Goal: Transaction & Acquisition: Subscribe to service/newsletter

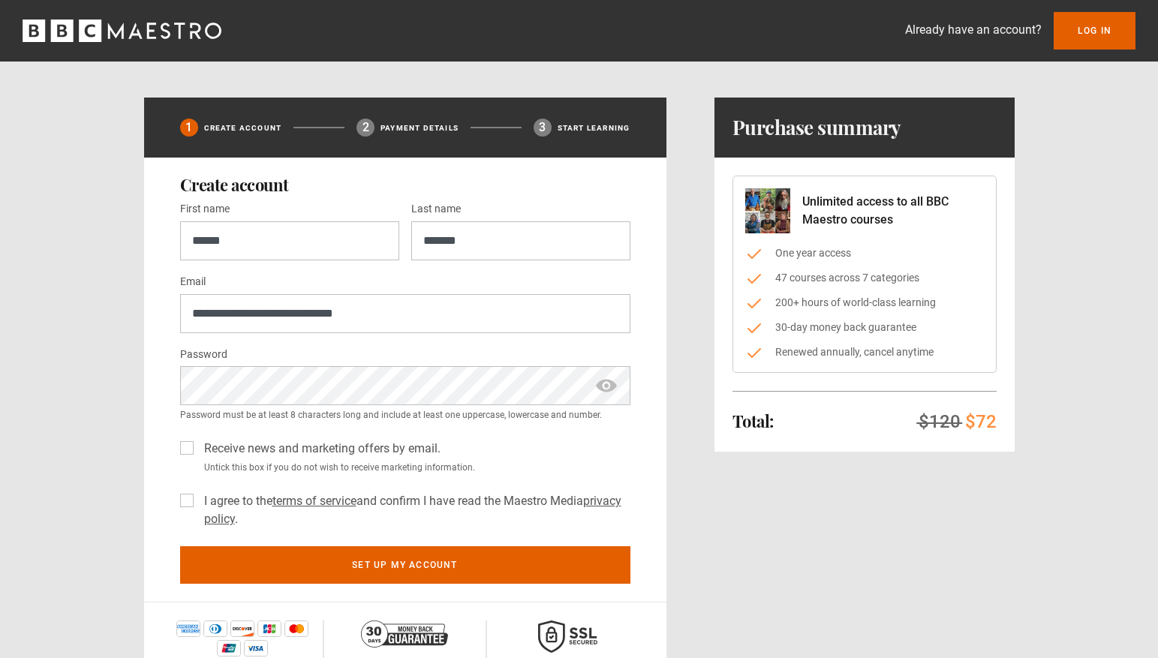
type input "**********"
click at [198, 449] on label "Receive news and marketing offers by email." at bounding box center [319, 449] width 242 height 18
click at [198, 497] on label "I agree to the terms of service and confirm I have read the Maestro Media priva…" at bounding box center [414, 510] width 432 height 36
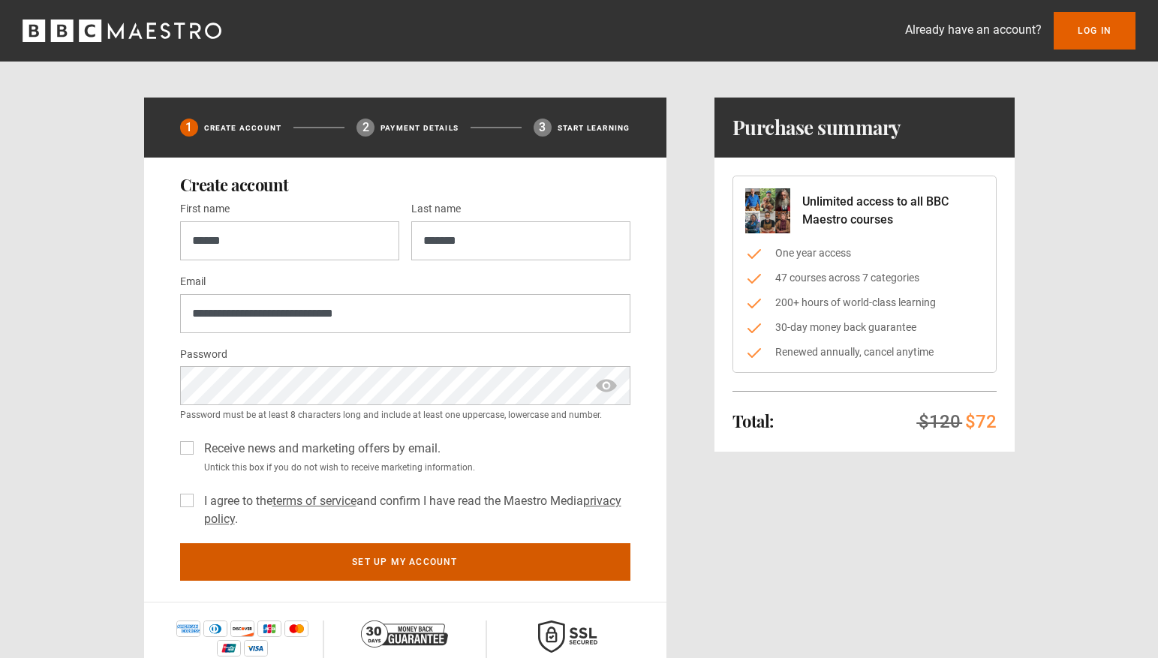
click at [418, 569] on button "Set up my account" at bounding box center [405, 562] width 450 height 38
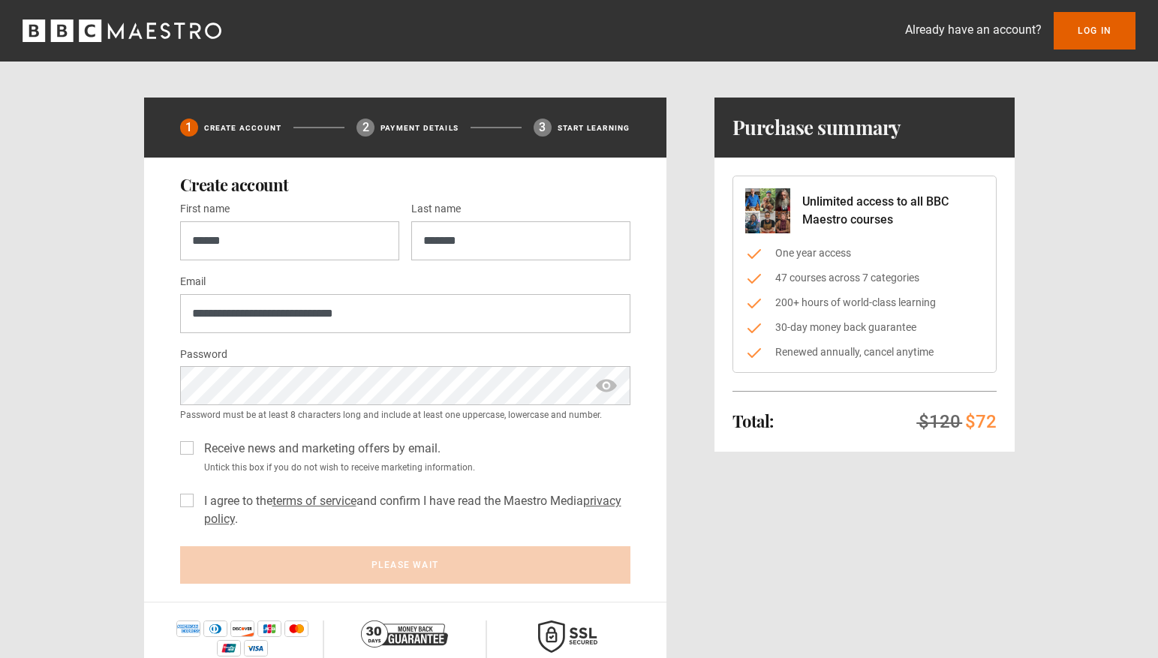
click at [610, 386] on span "show password" at bounding box center [606, 385] width 24 height 39
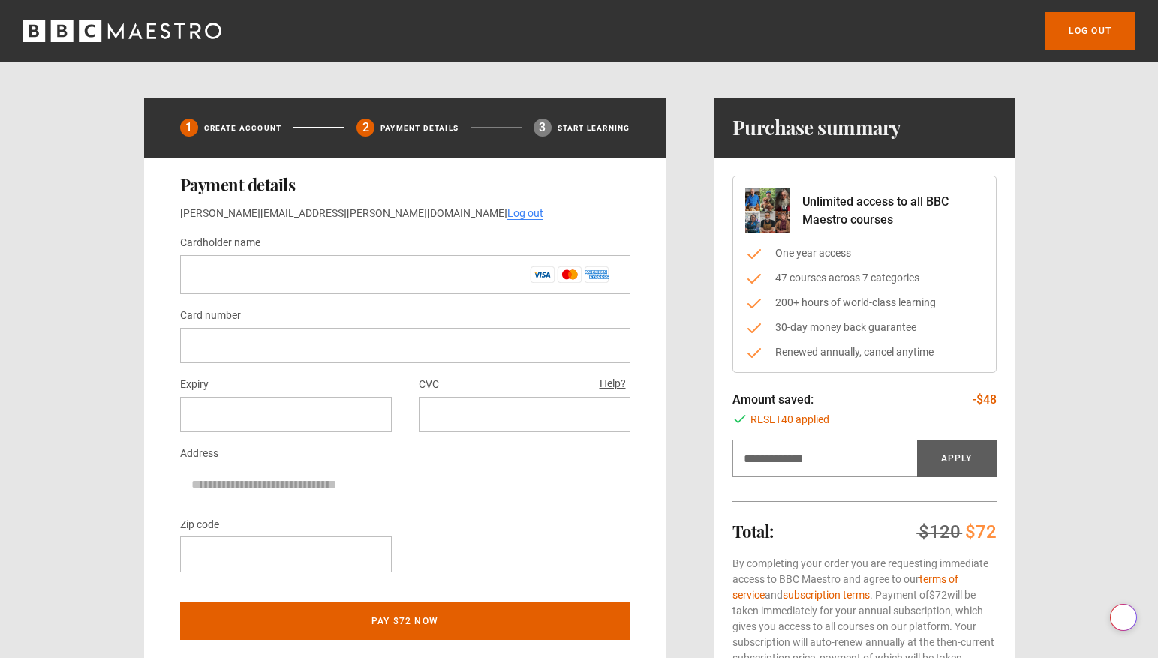
click at [357, 284] on input "Cardholder name *" at bounding box center [405, 274] width 450 height 39
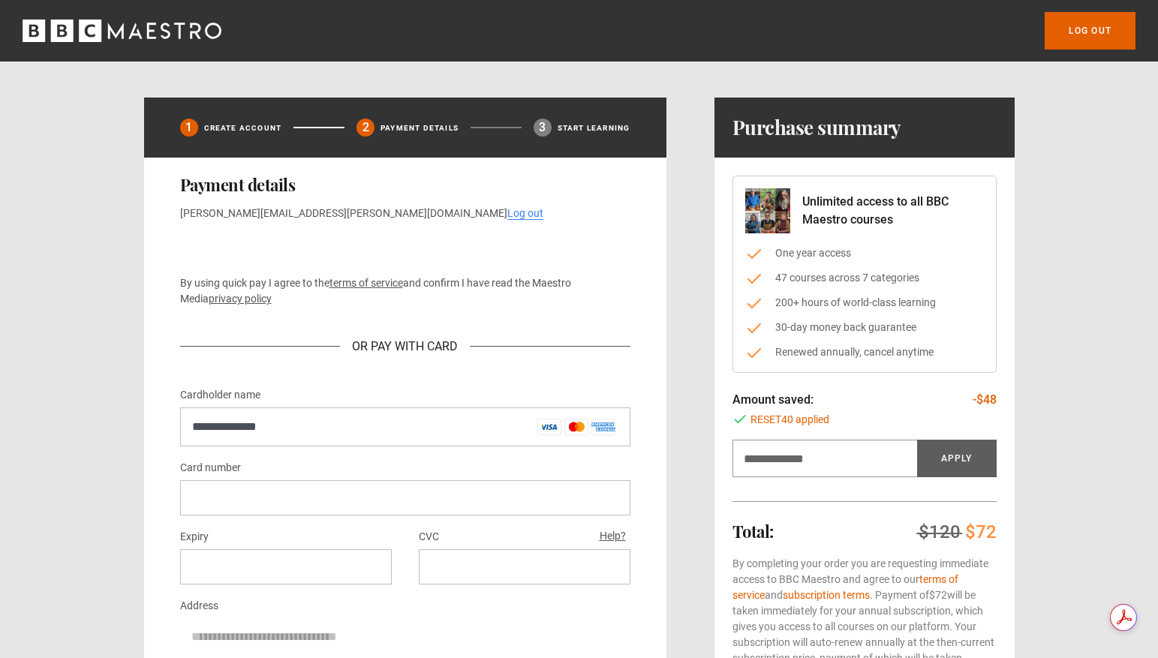
type input "**********"
click at [472, 584] on div "Expiry CVC Help?" at bounding box center [405, 561] width 450 height 69
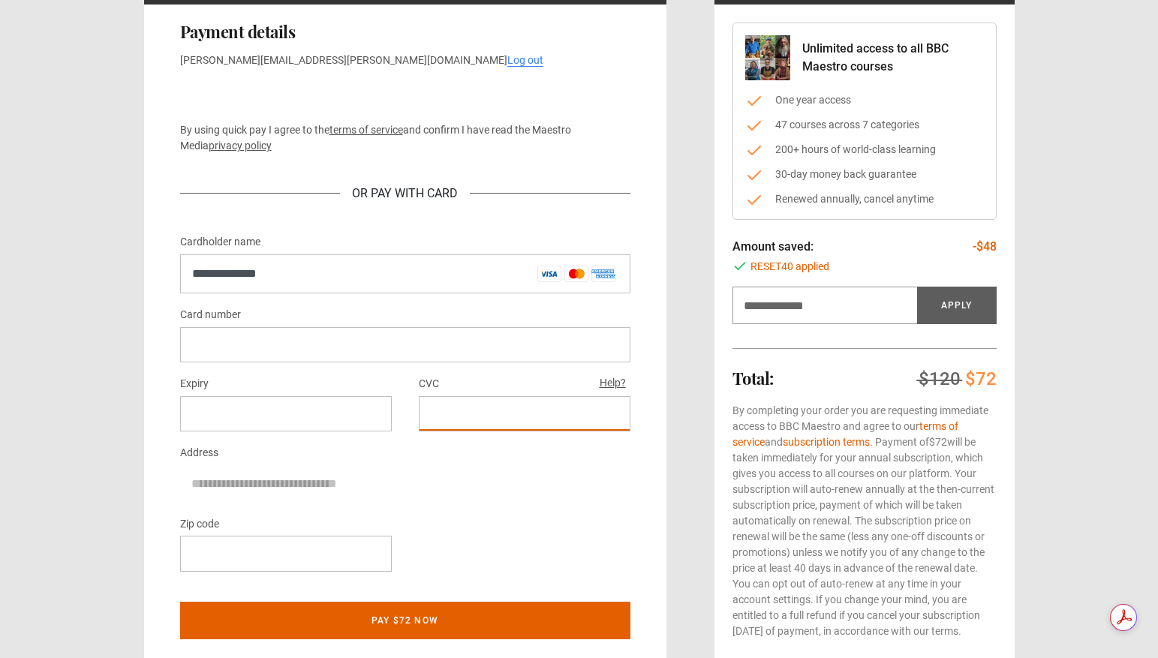
scroll to position [292, 0]
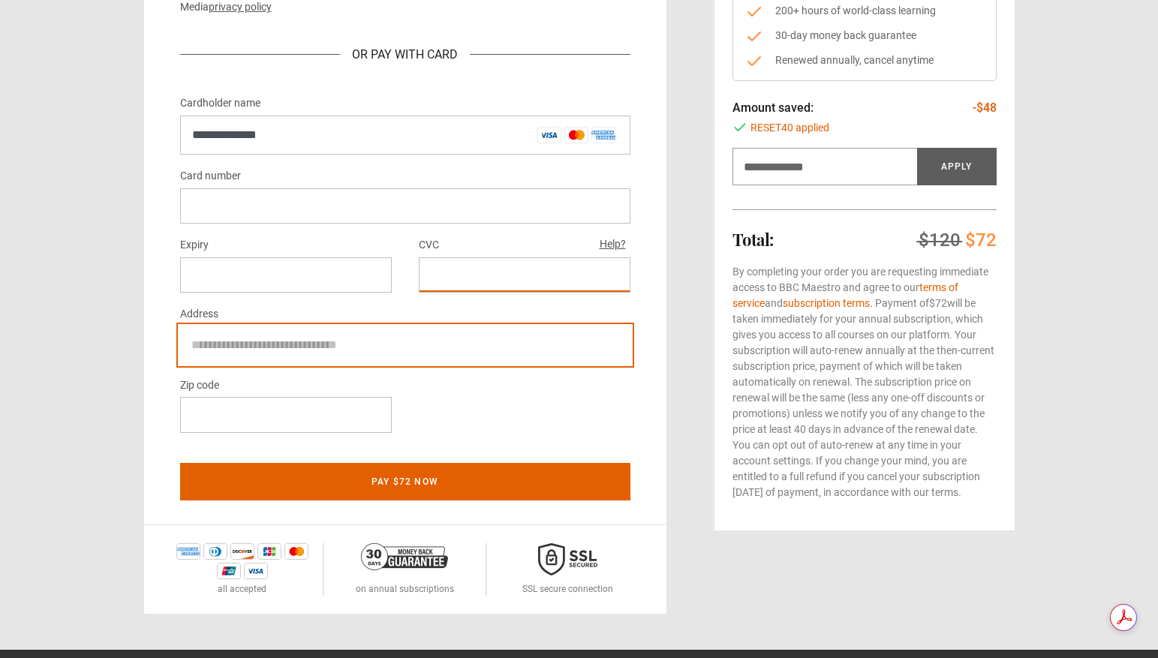
click at [292, 347] on input "Address" at bounding box center [405, 345] width 450 height 38
type input "**********"
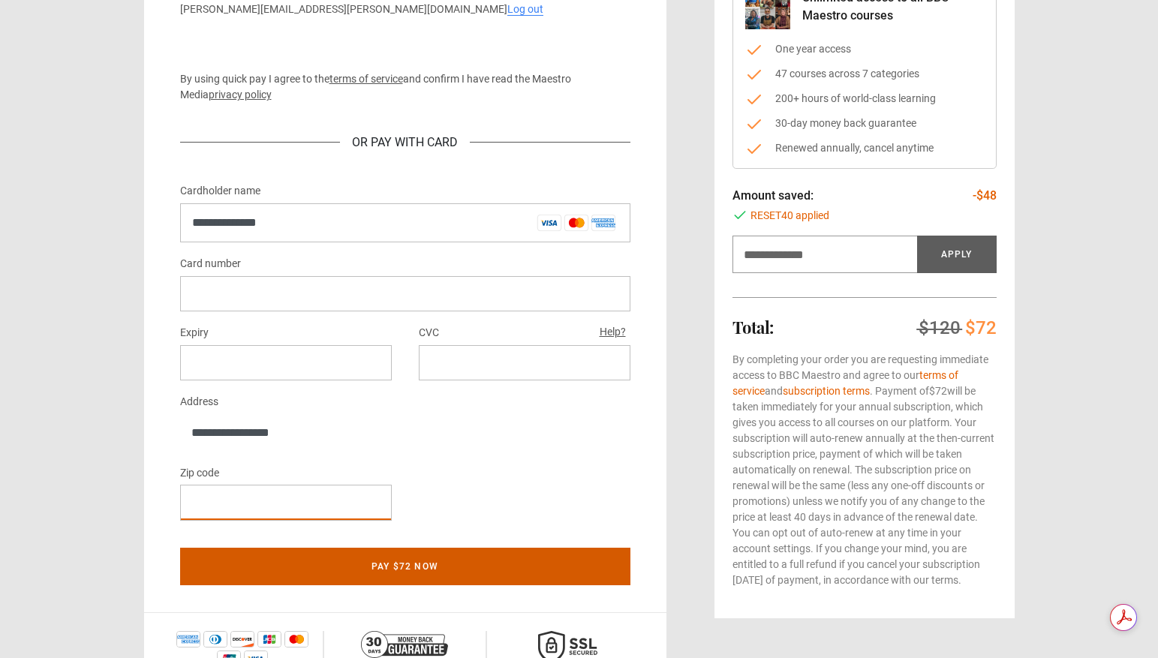
scroll to position [265, 0]
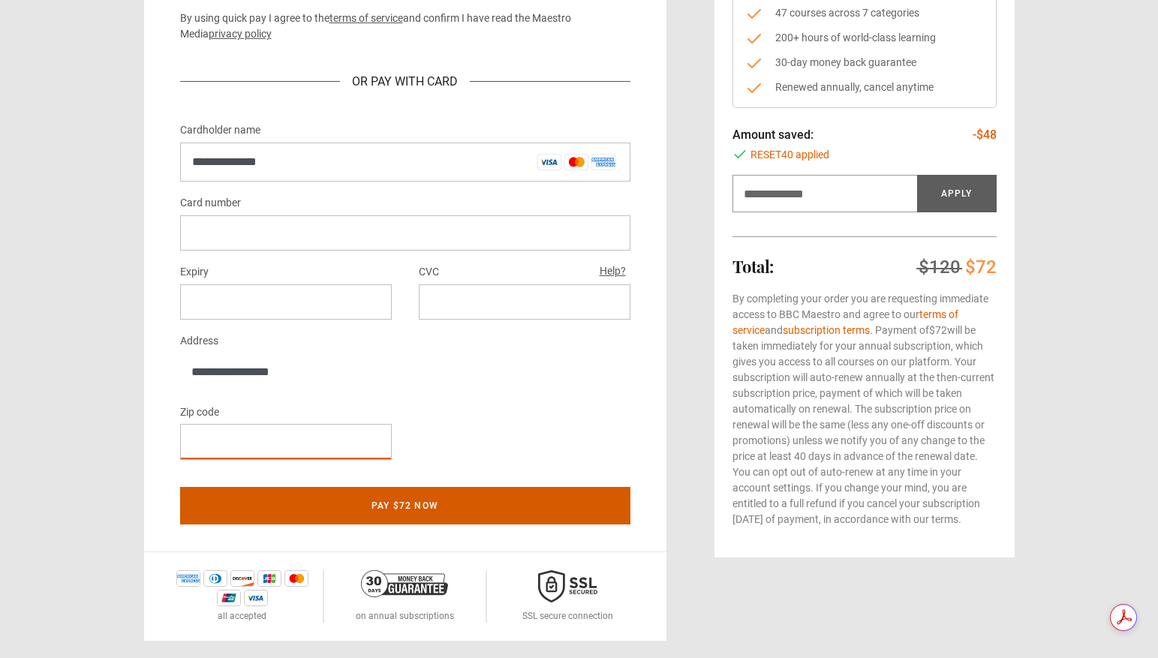
click at [422, 501] on button "Pay $72 now" at bounding box center [405, 506] width 450 height 38
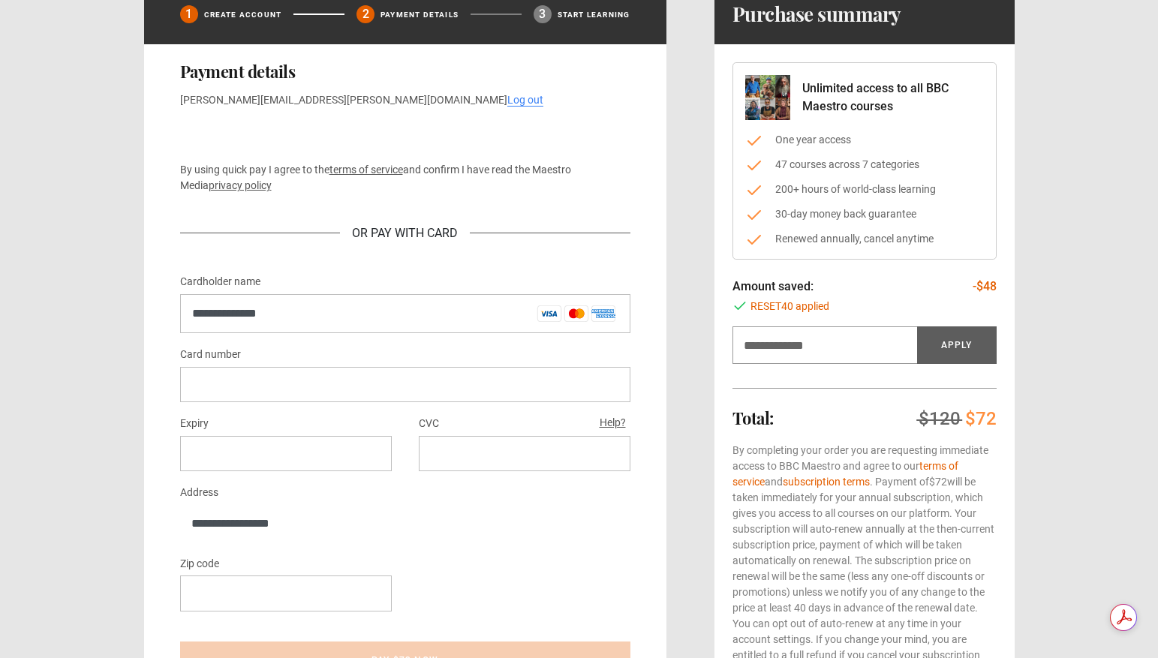
scroll to position [0, 0]
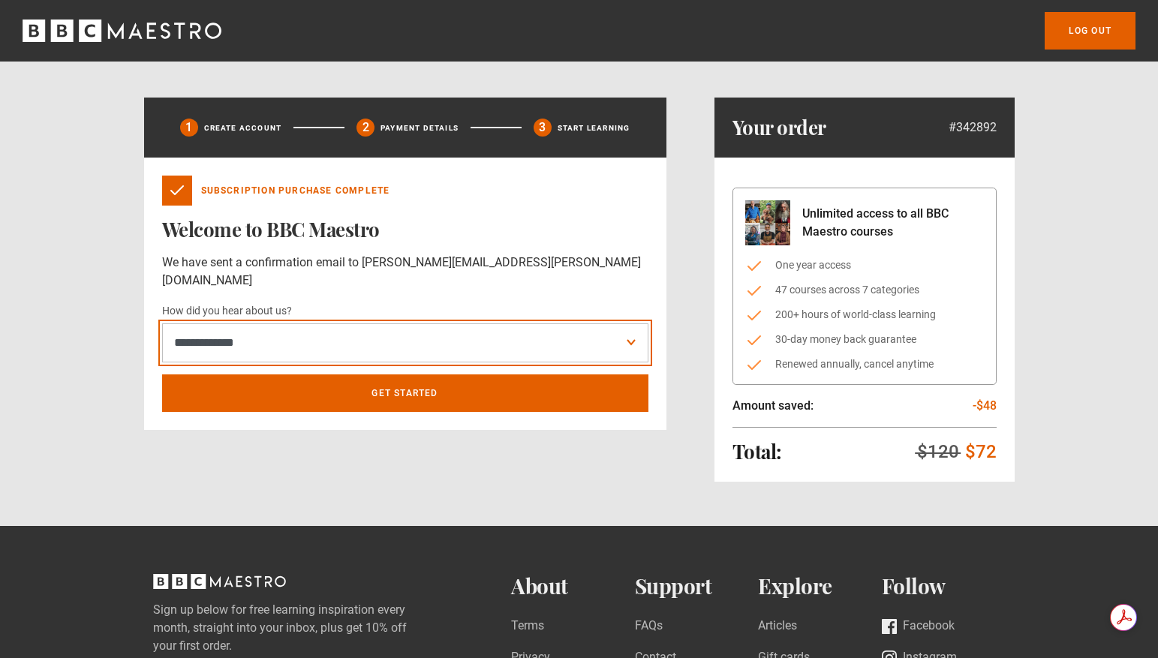
click at [398, 323] on select "**********" at bounding box center [405, 342] width 486 height 39
select select "**********"
click at [162, 323] on select "**********" at bounding box center [405, 342] width 486 height 39
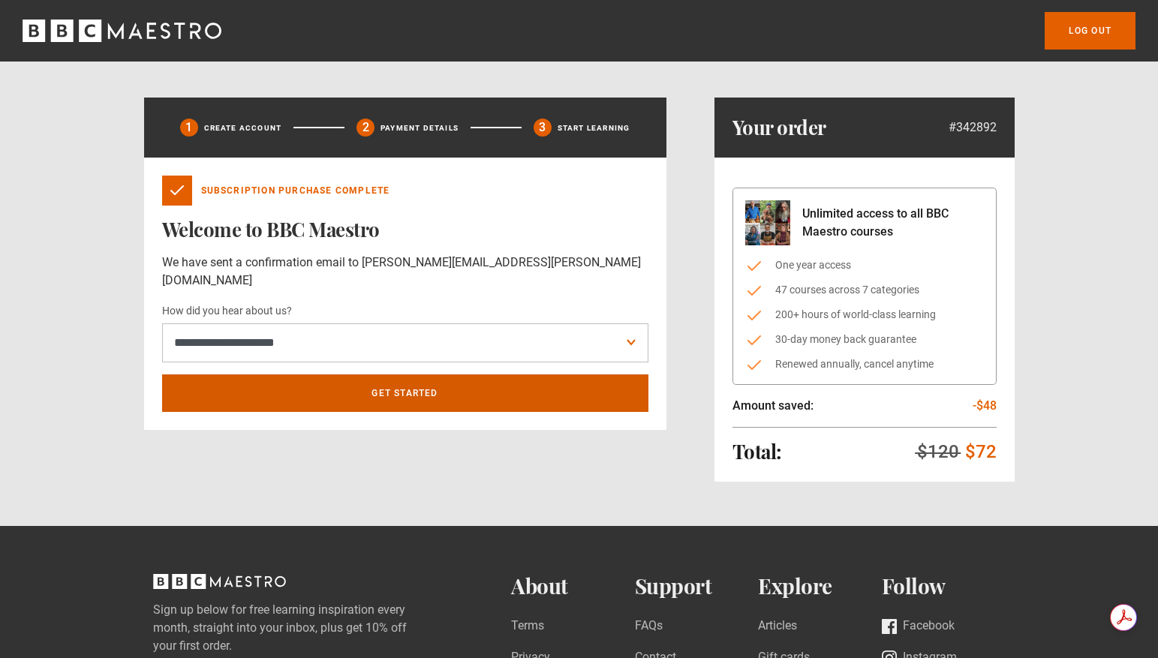
click at [317, 374] on link "Get Started" at bounding box center [405, 393] width 486 height 38
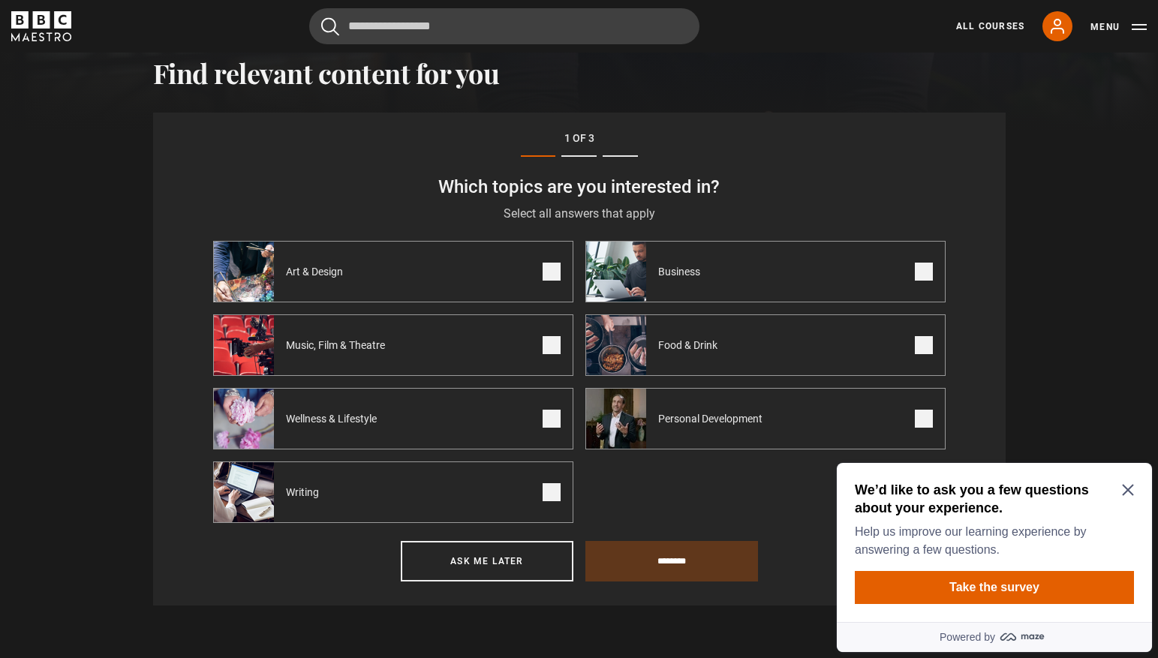
click at [1130, 496] on div "We’d like to ask you a few questions about your experience. Help us improve our…" at bounding box center [993, 520] width 279 height 78
click at [1128, 489] on icon "Close Maze Prompt" at bounding box center [1127, 490] width 11 height 11
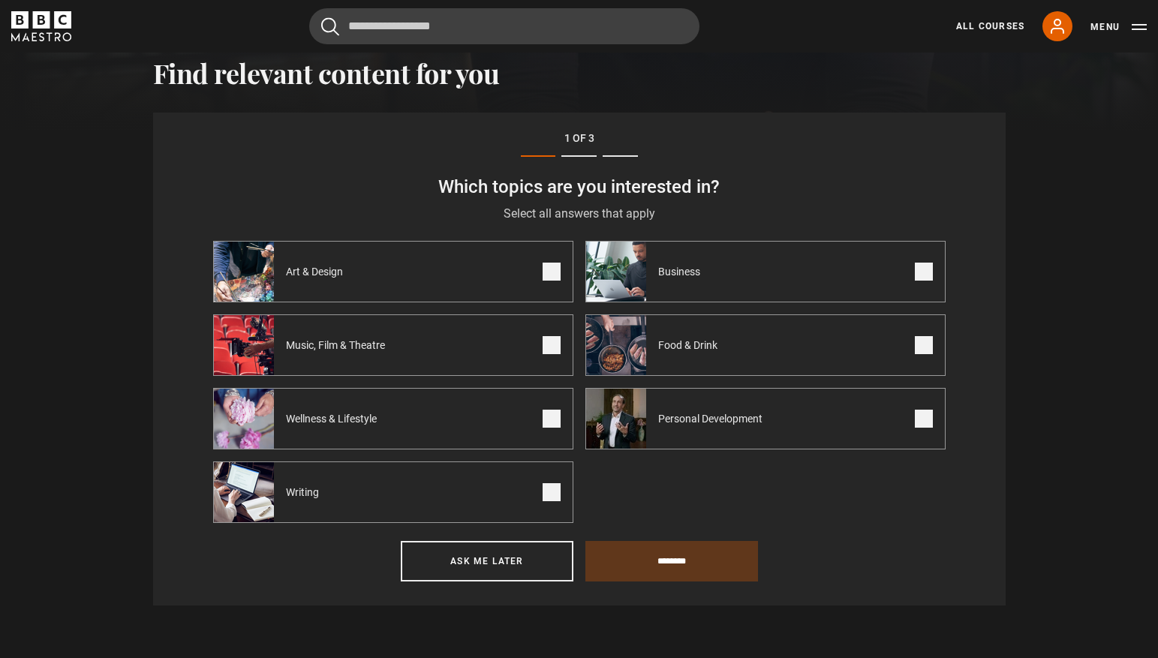
click at [531, 344] on label "Music, Film & Theatre" at bounding box center [393, 345] width 360 height 62
click at [554, 413] on span at bounding box center [551, 419] width 18 height 18
click at [547, 487] on span at bounding box center [551, 492] width 18 height 18
click at [719, 420] on span "Personal Development" at bounding box center [713, 418] width 134 height 15
click at [714, 341] on span "Food & Drink" at bounding box center [690, 345] width 89 height 15
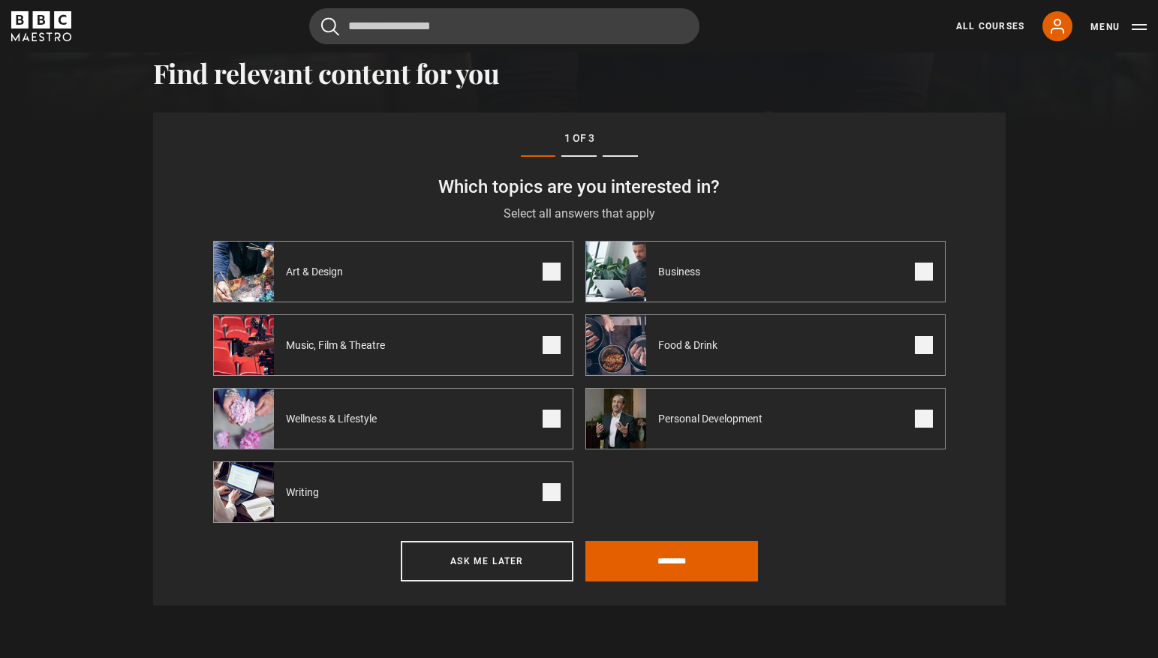
click at [549, 284] on label "Art & Design" at bounding box center [393, 272] width 360 height 62
click at [735, 563] on input "********" at bounding box center [671, 561] width 173 height 41
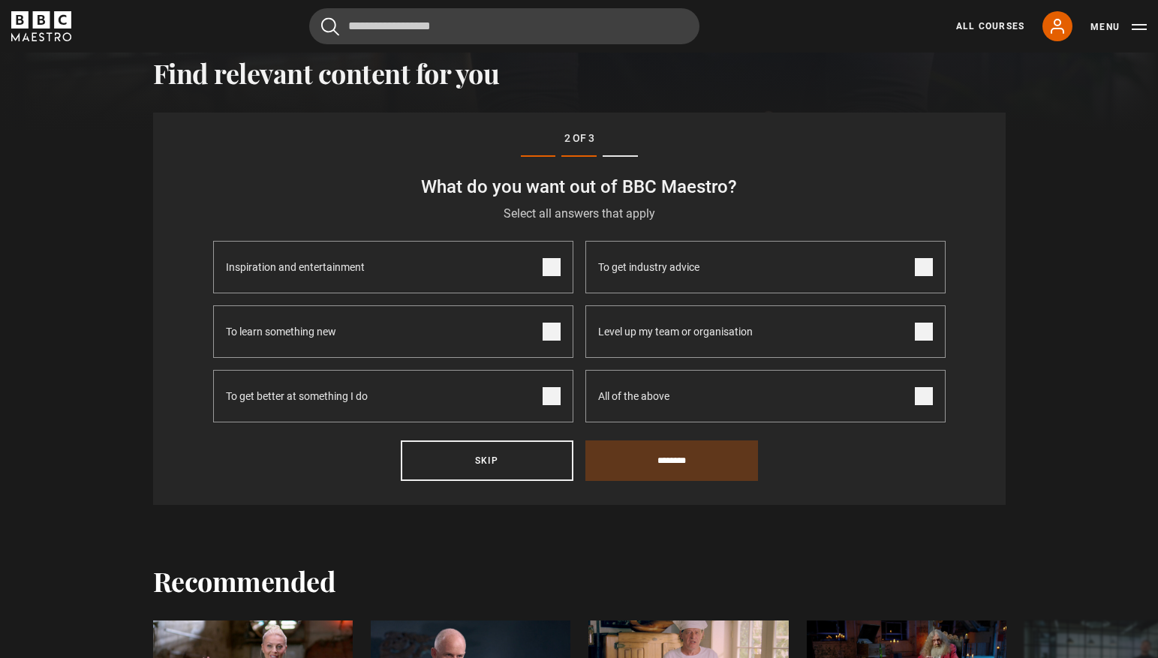
click at [722, 398] on label "All of the above" at bounding box center [765, 396] width 360 height 53
click at [722, 450] on input "********" at bounding box center [671, 460] width 173 height 41
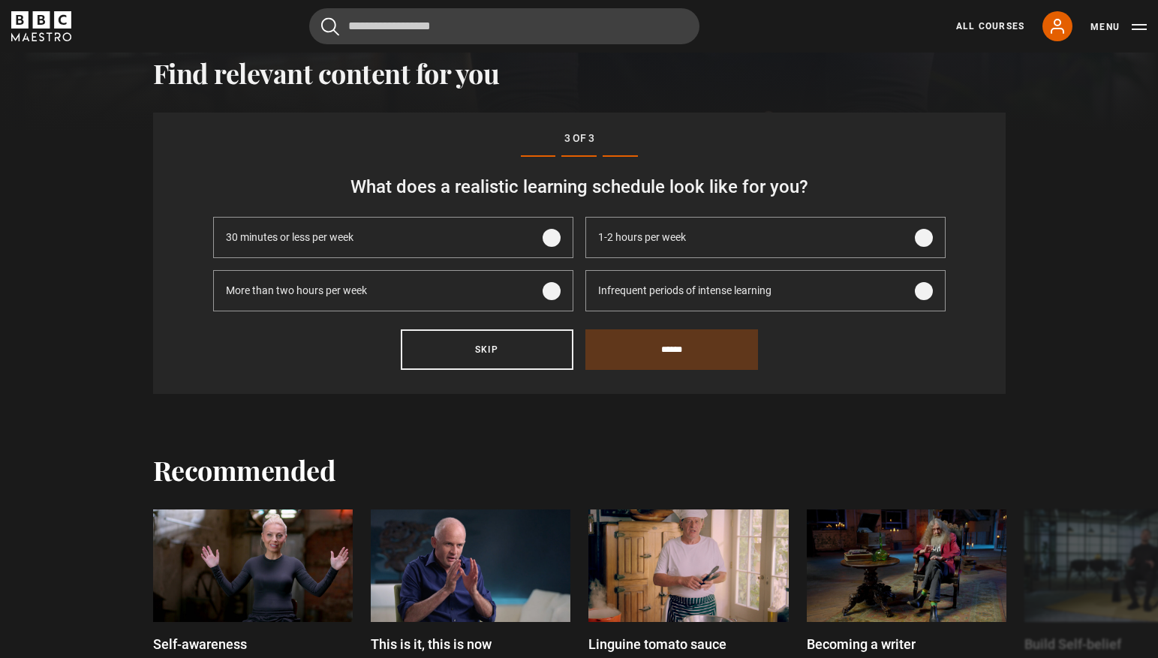
click at [651, 228] on div "1-2 hours per week" at bounding box center [642, 238] width 112 height 40
click at [672, 334] on input "******" at bounding box center [671, 349] width 173 height 41
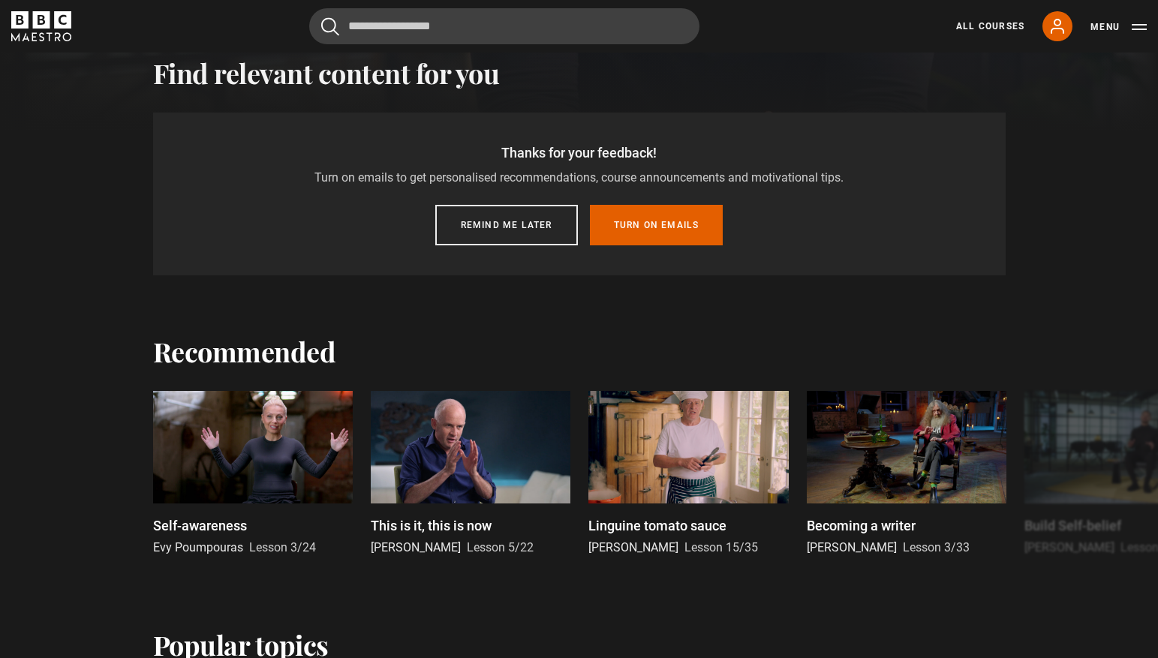
scroll to position [465, 0]
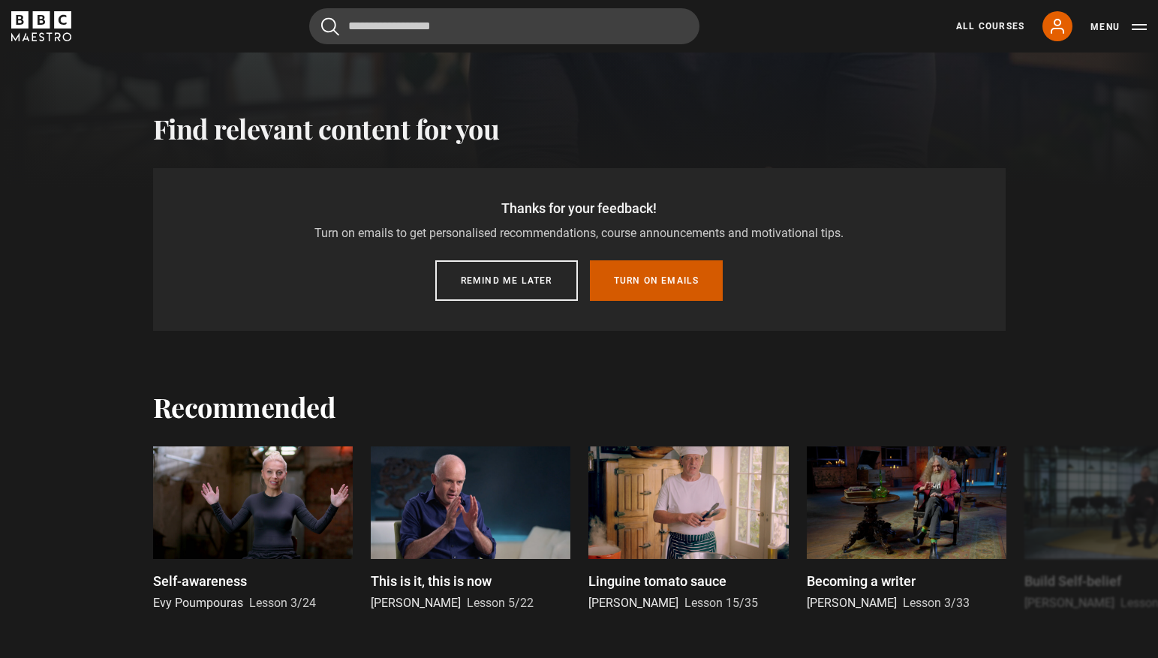
click at [664, 278] on button "Turn on emails" at bounding box center [657, 280] width 134 height 41
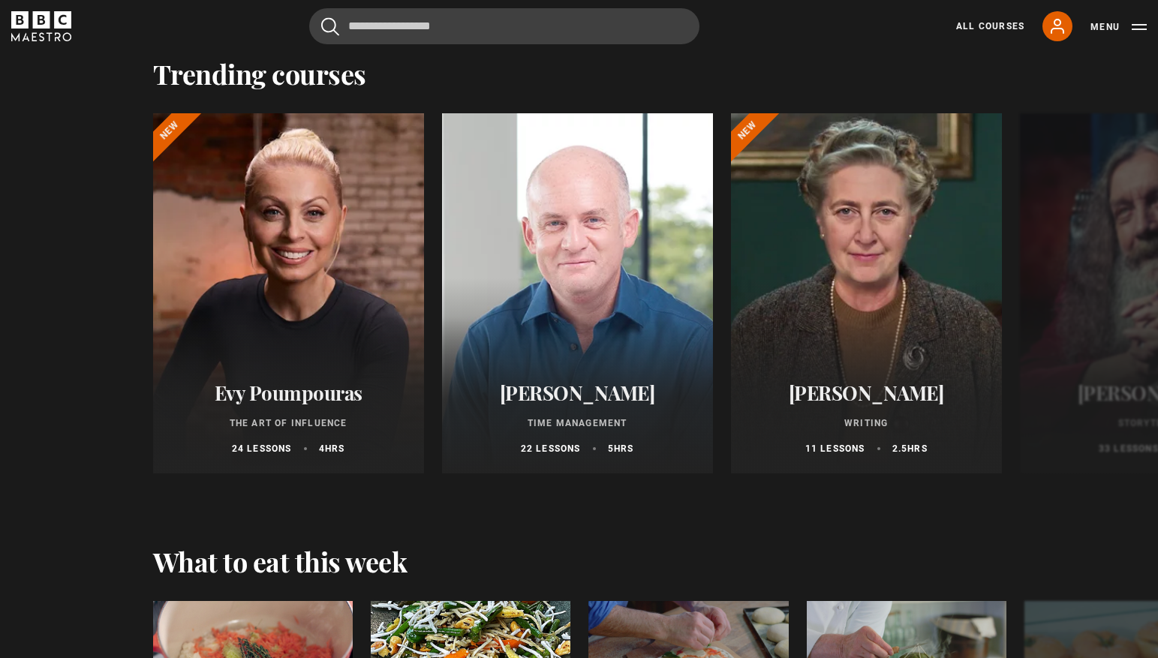
scroll to position [1473, 0]
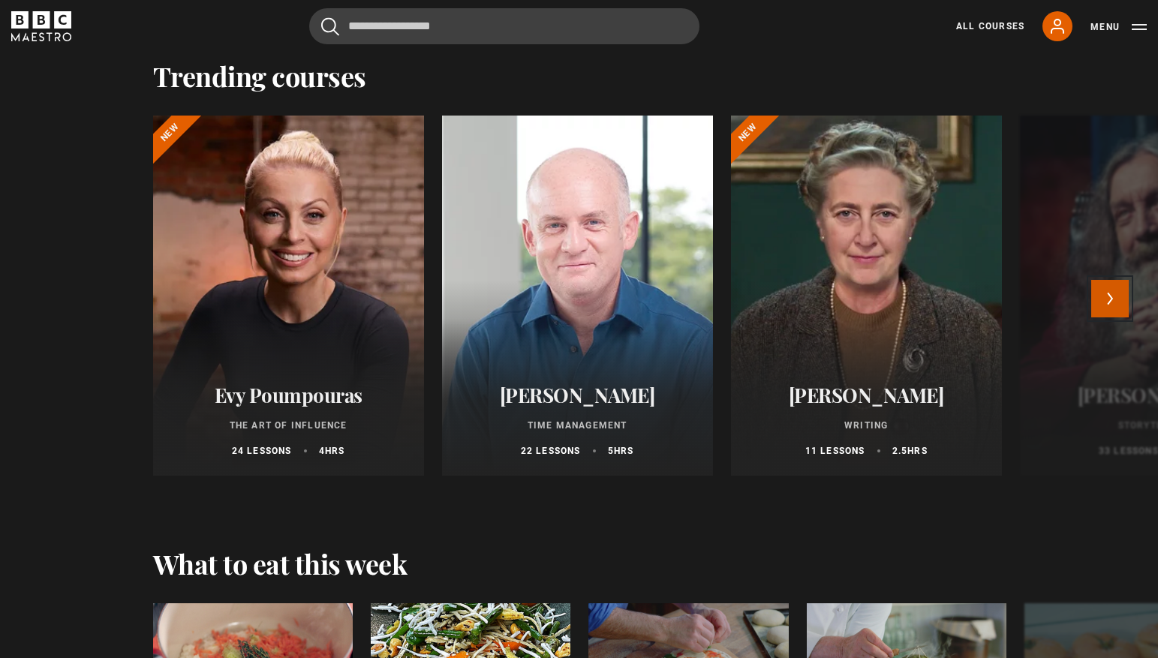
click at [1113, 285] on button "Next" at bounding box center [1110, 299] width 38 height 38
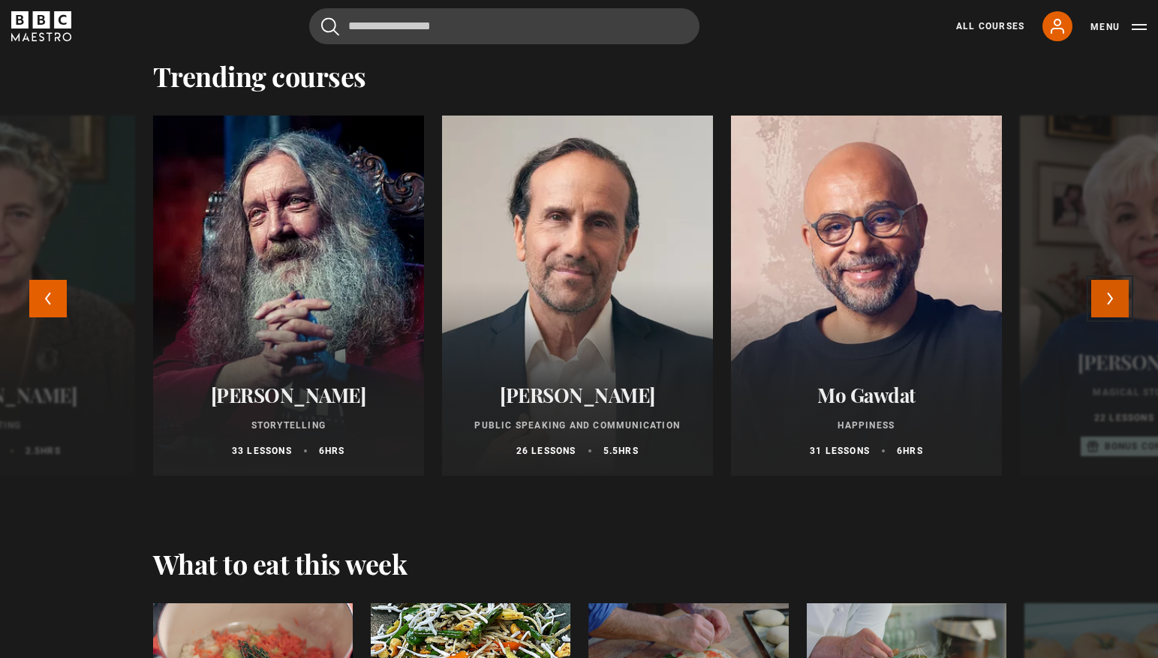
click at [1112, 285] on button "Next" at bounding box center [1110, 299] width 38 height 38
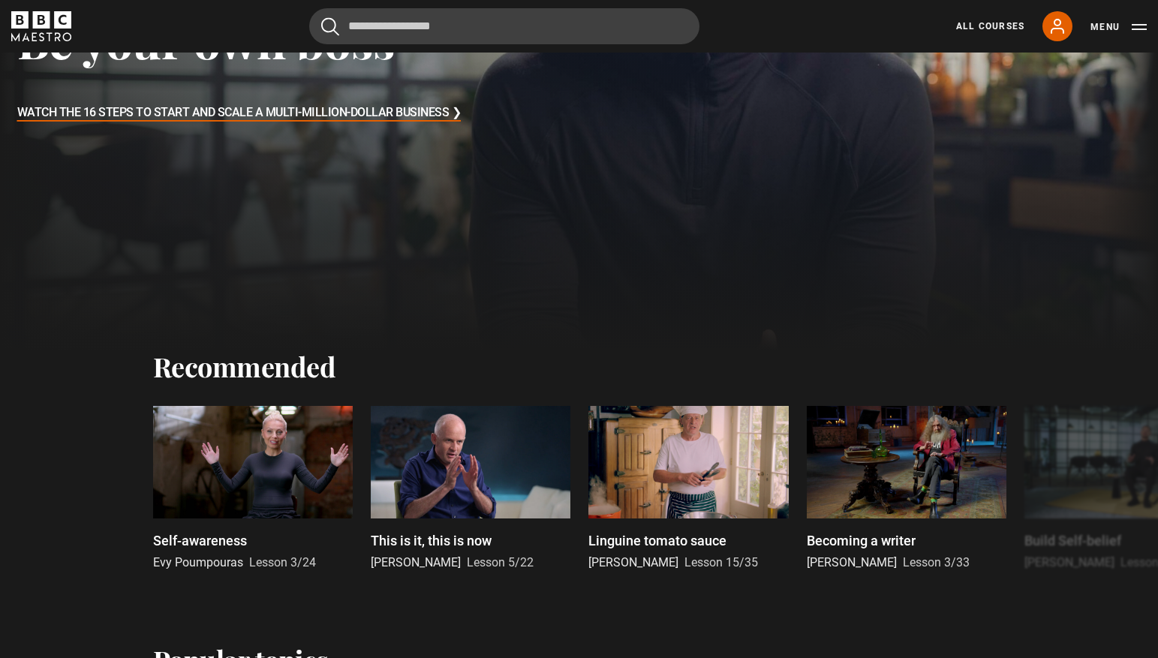
scroll to position [0, 0]
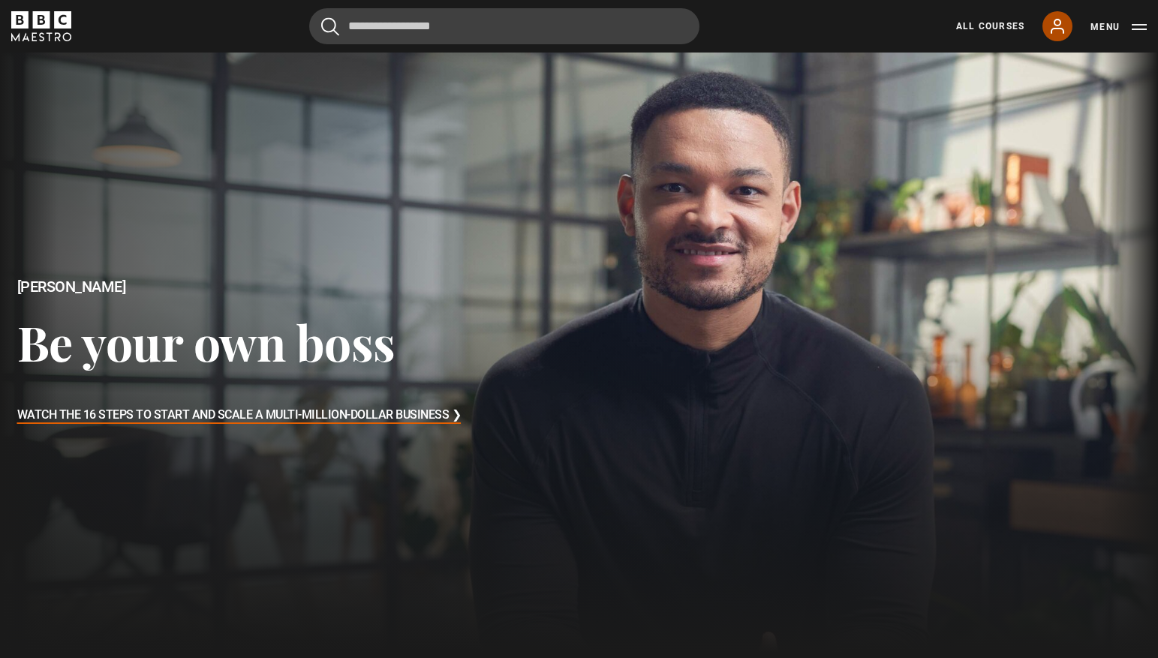
click at [1047, 20] on link "My Account" at bounding box center [1057, 26] width 30 height 30
click at [986, 26] on link "All Courses" at bounding box center [990, 27] width 68 height 14
click at [1069, 28] on link "My Account" at bounding box center [1057, 26] width 30 height 30
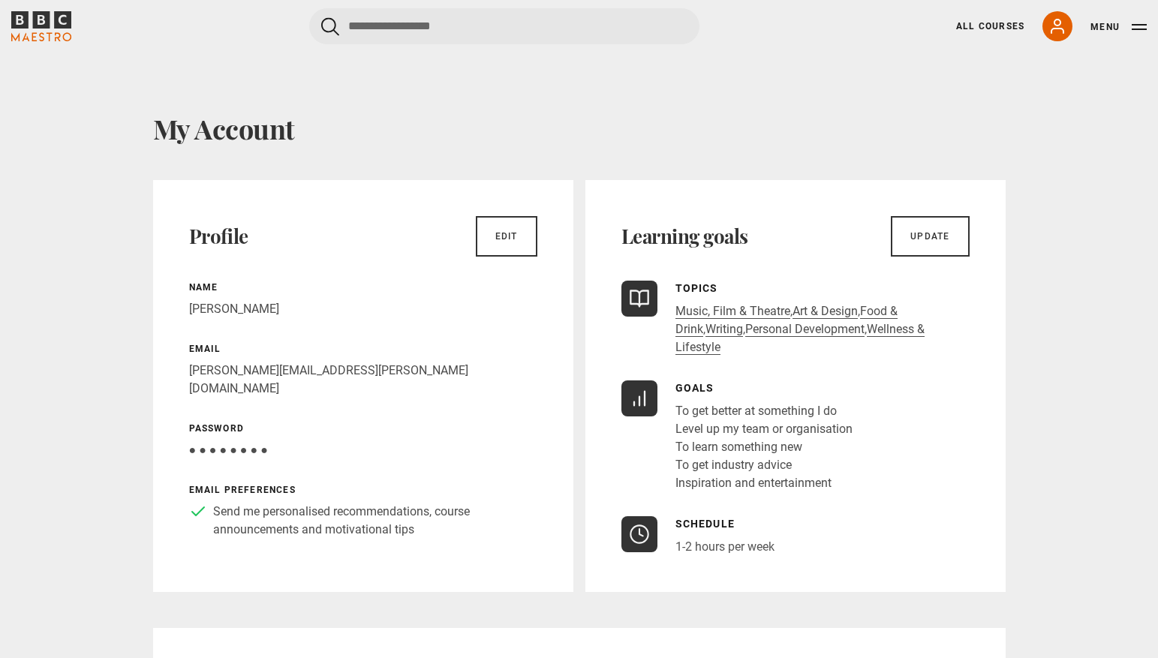
click at [43, 27] on icon "BBC Maestro" at bounding box center [41, 19] width 17 height 17
click at [1017, 26] on link "All Courses" at bounding box center [990, 27] width 68 height 14
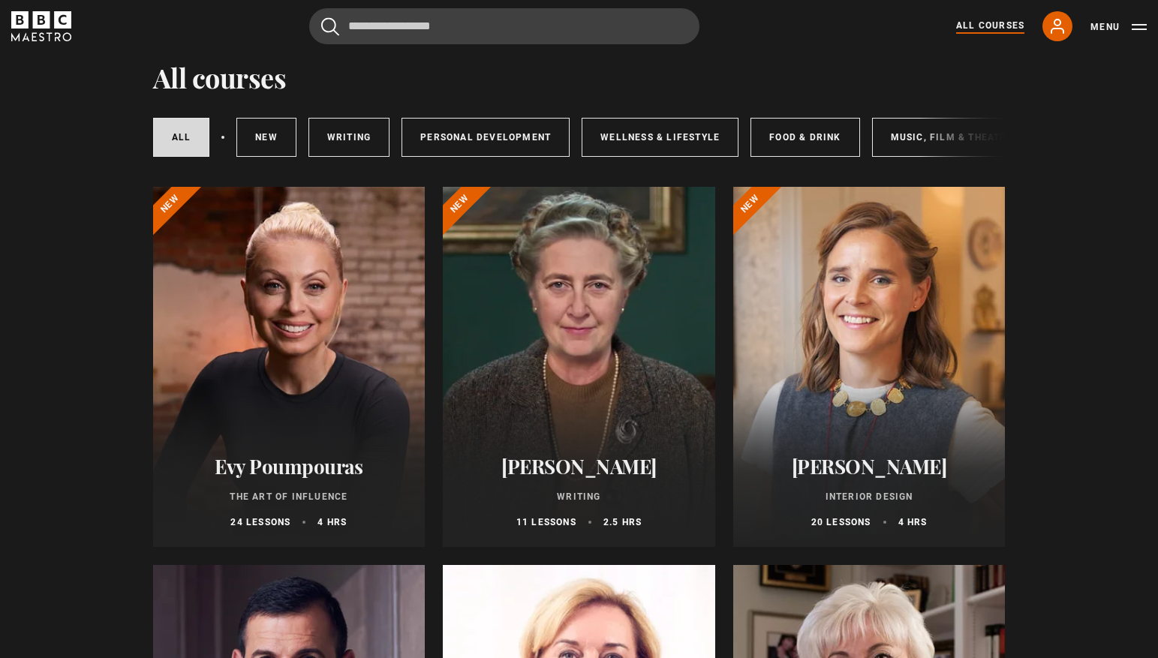
scroll to position [54, 0]
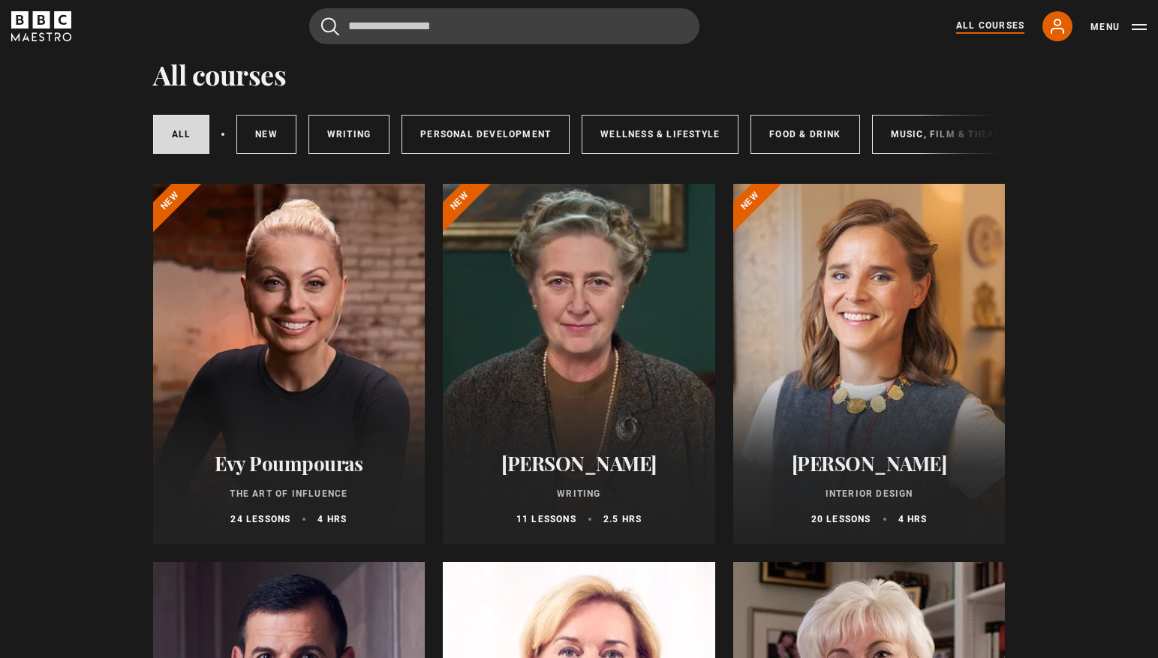
click at [341, 378] on div at bounding box center [289, 364] width 272 height 360
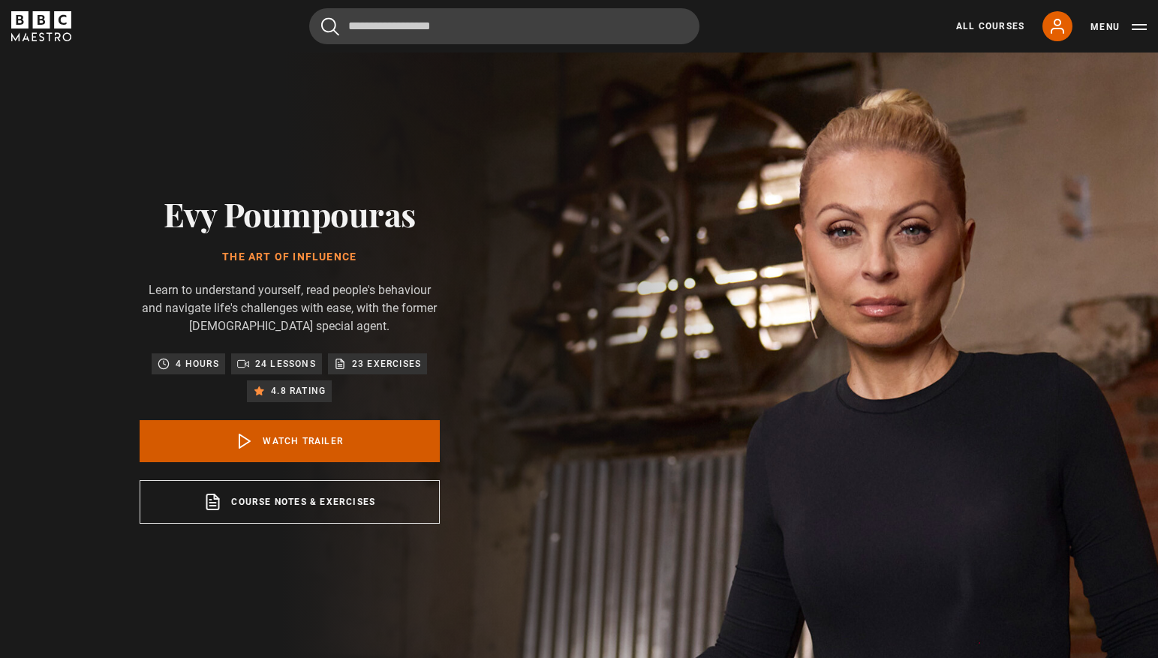
click at [362, 446] on link "Watch Trailer" at bounding box center [290, 441] width 300 height 42
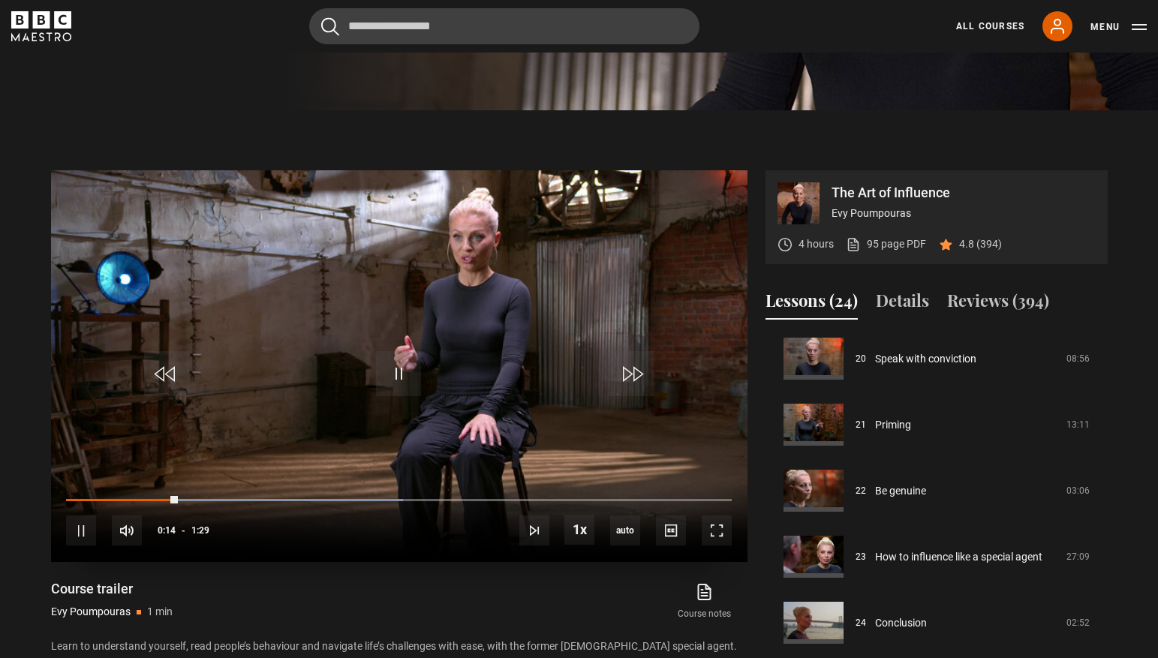
scroll to position [554, 0]
click at [406, 380] on span "Video Player" at bounding box center [398, 374] width 45 height 45
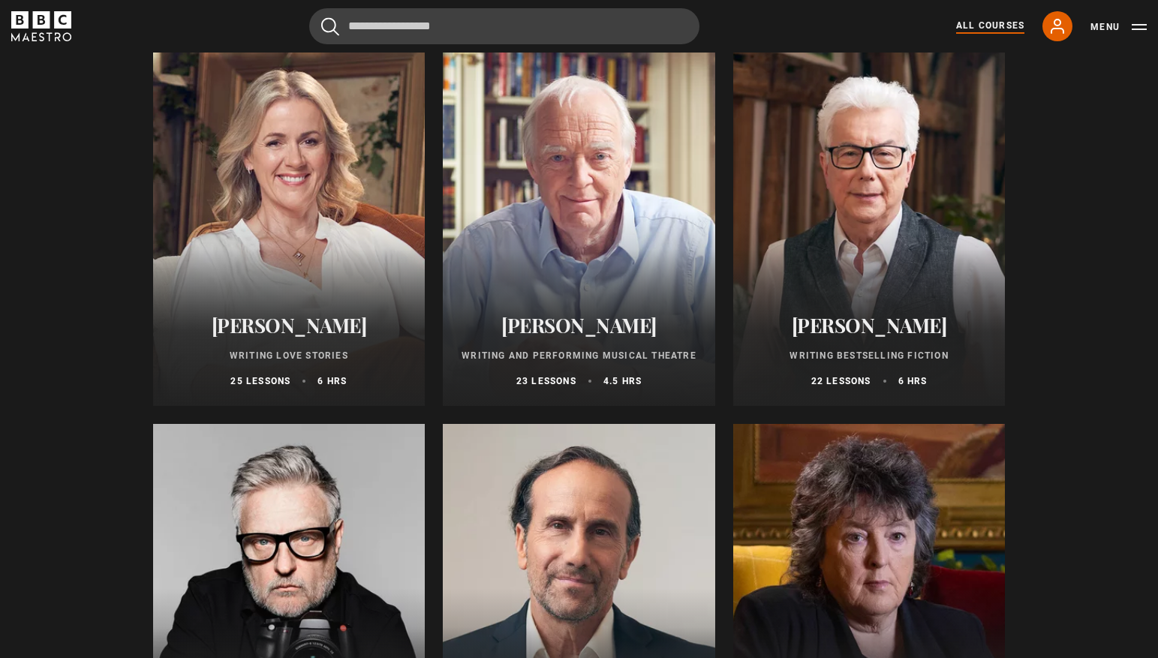
scroll to position [2853, 0]
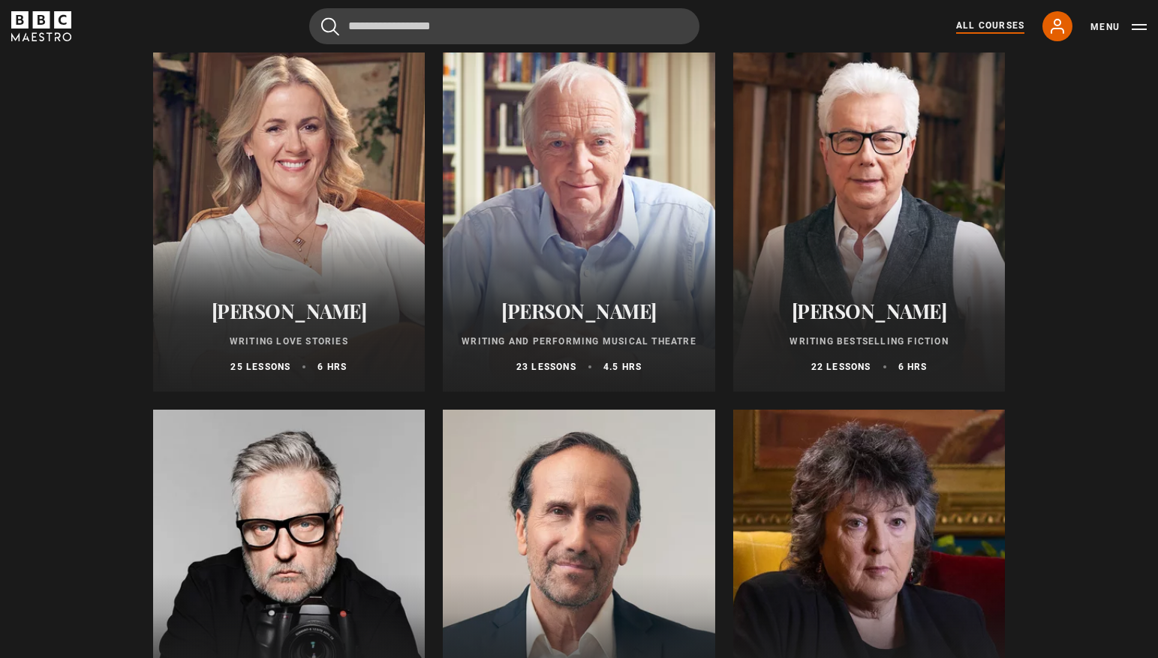
click at [325, 272] on div at bounding box center [289, 212] width 272 height 360
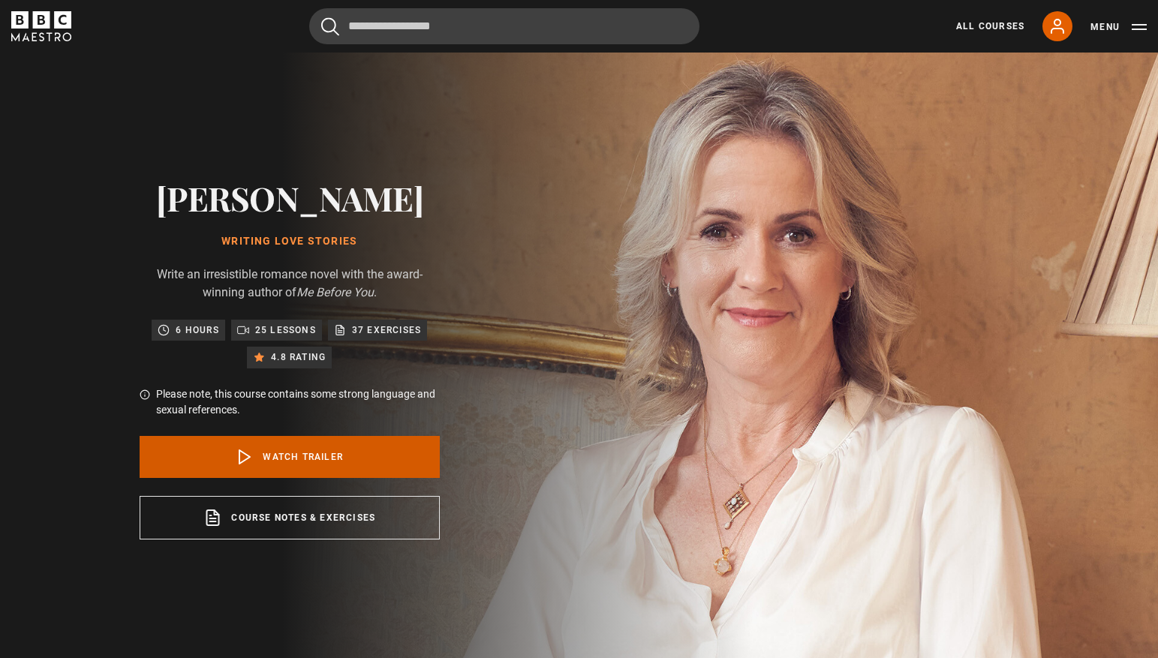
click at [357, 465] on link "Watch Trailer" at bounding box center [290, 457] width 300 height 42
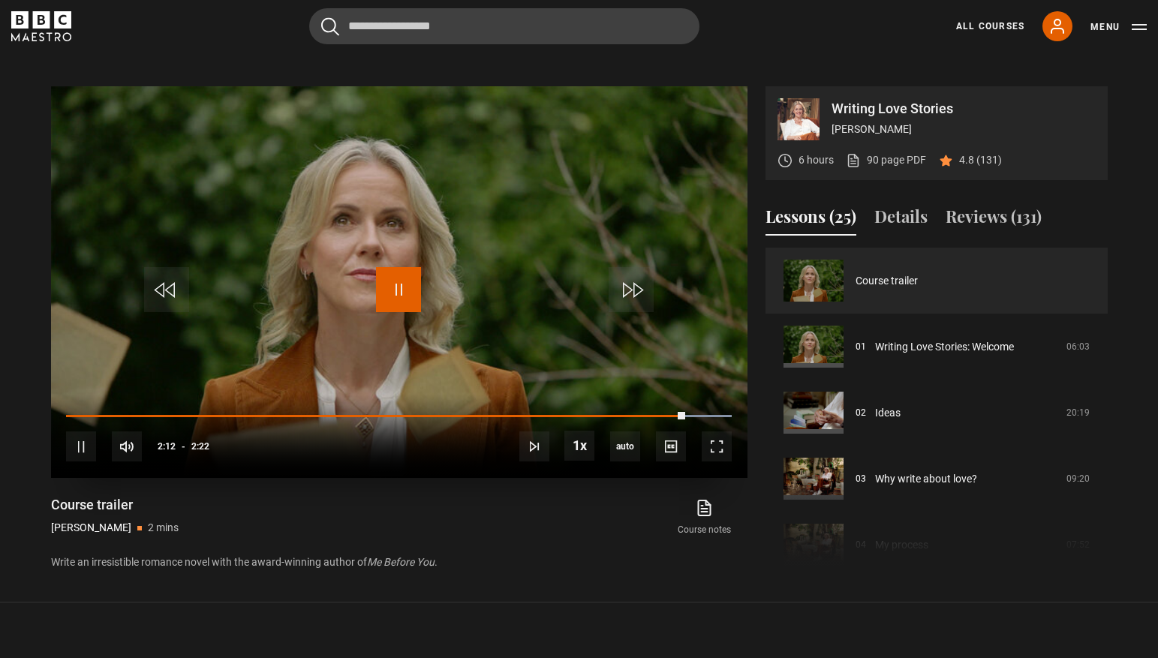
click at [403, 303] on span "Video Player" at bounding box center [398, 289] width 45 height 45
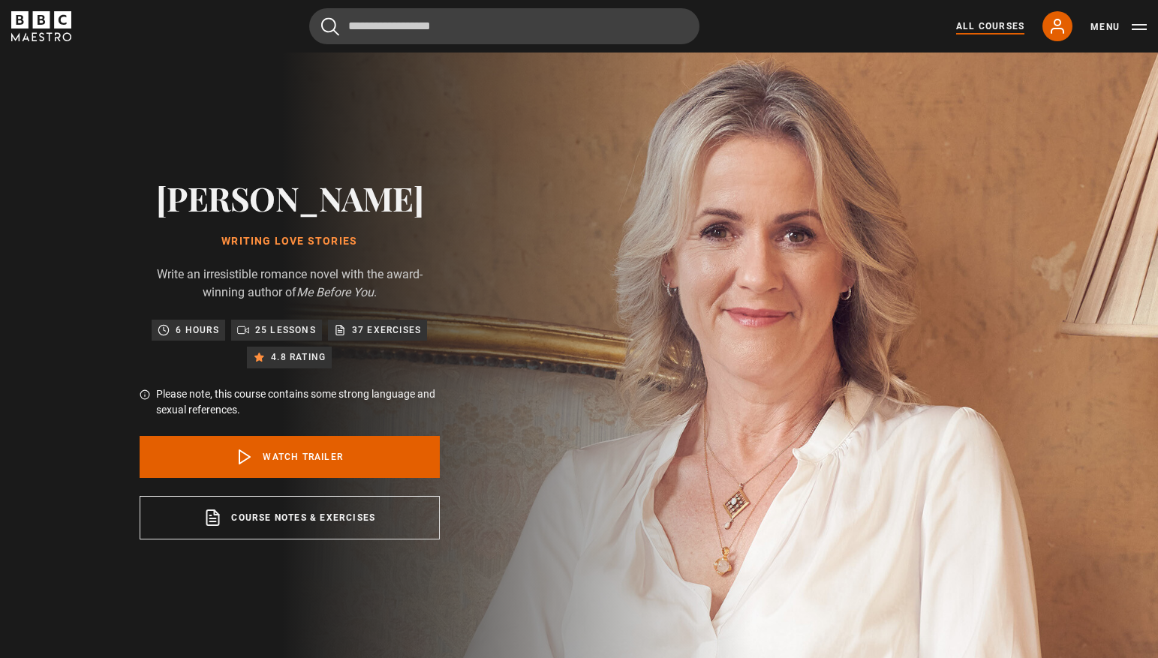
click at [1001, 26] on link "All Courses" at bounding box center [990, 27] width 68 height 14
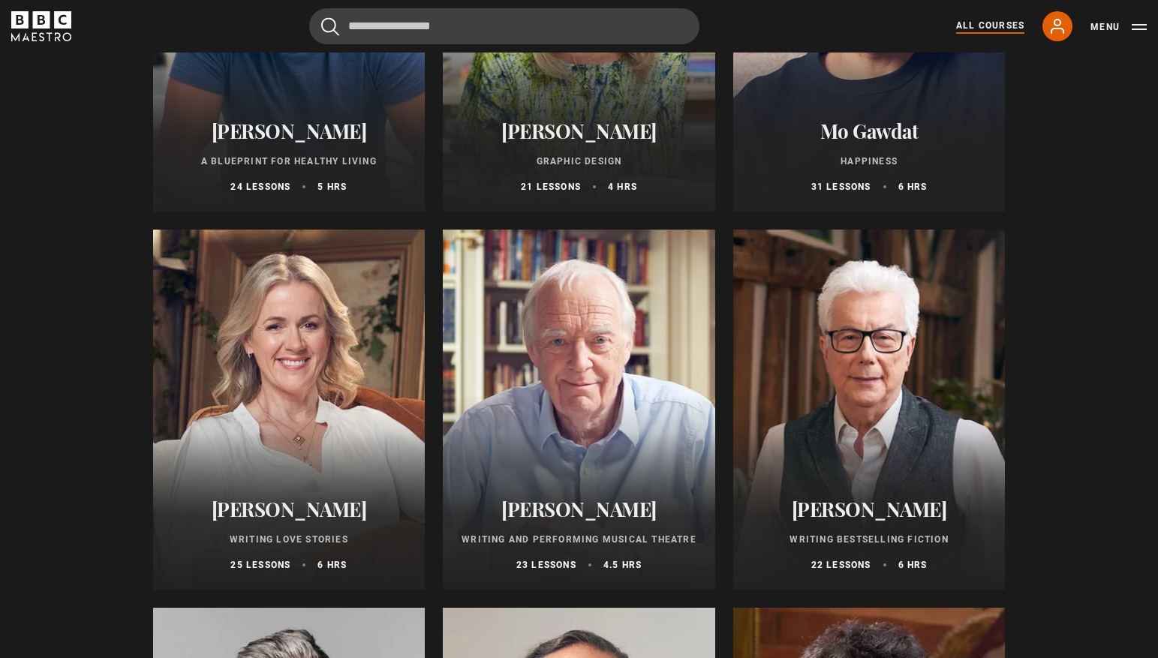
scroll to position [2658, 0]
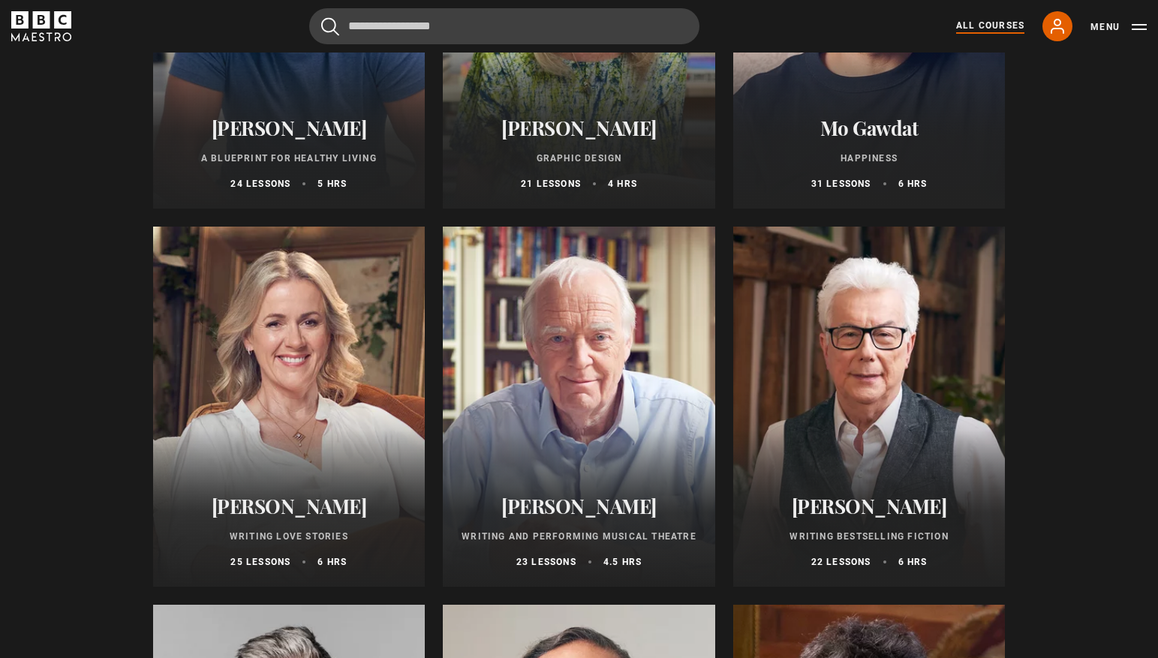
click at [254, 386] on div at bounding box center [289, 407] width 272 height 360
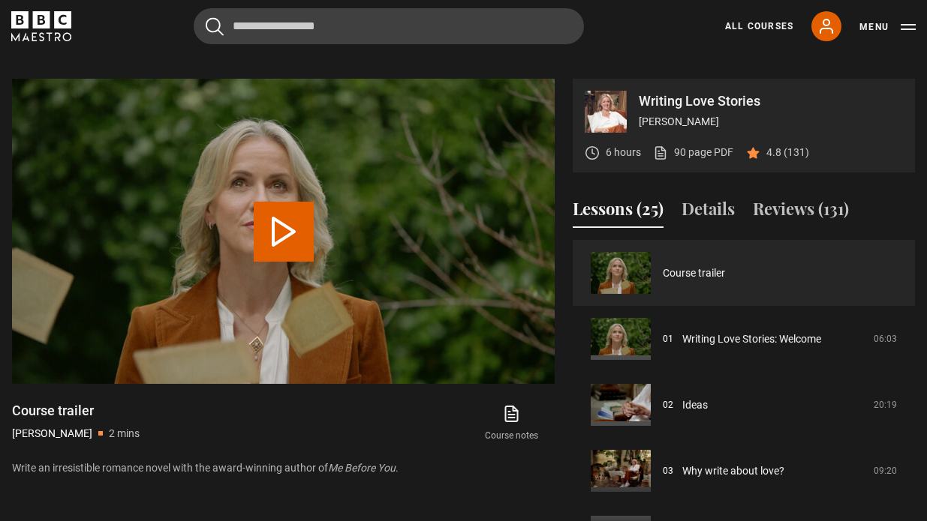
scroll to position [719, 0]
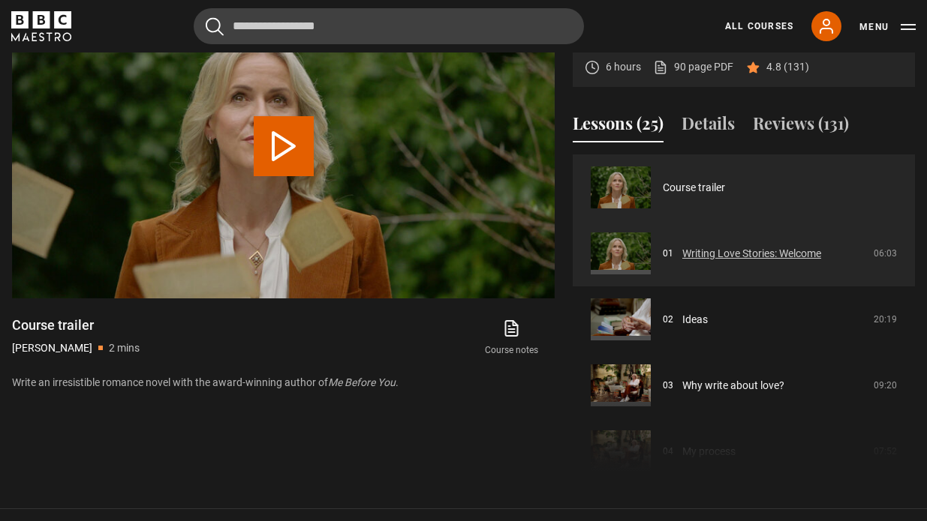
click at [682, 257] on link "Writing Love Stories: Welcome" at bounding box center [751, 254] width 139 height 16
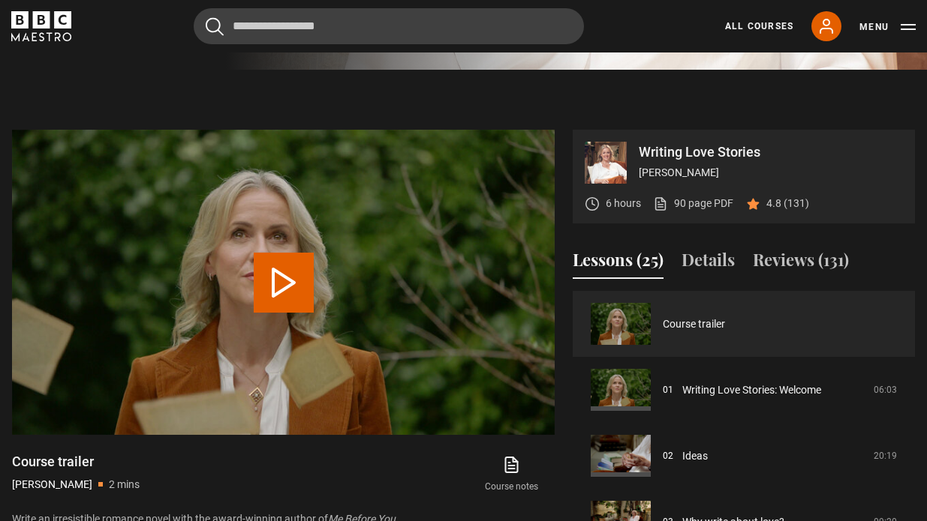
scroll to position [653, 0]
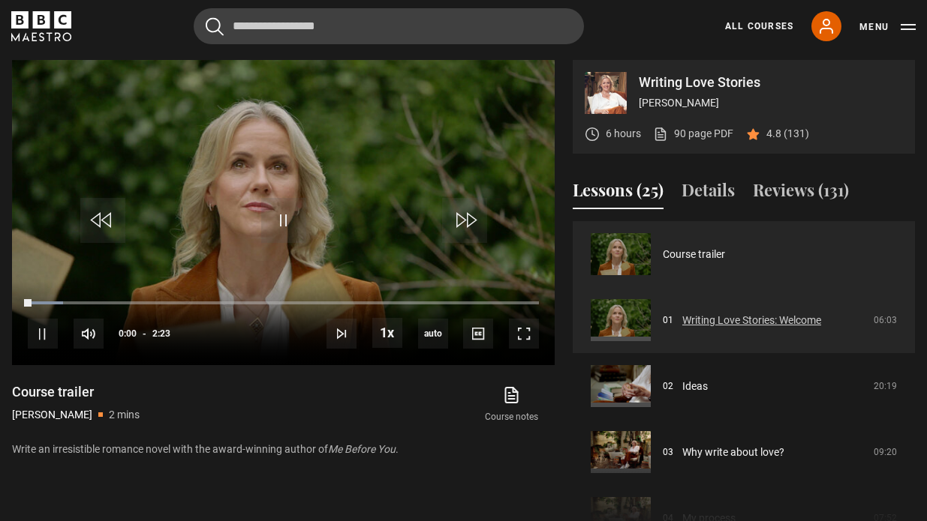
click at [704, 317] on link "Writing Love Stories: Welcome" at bounding box center [751, 321] width 139 height 16
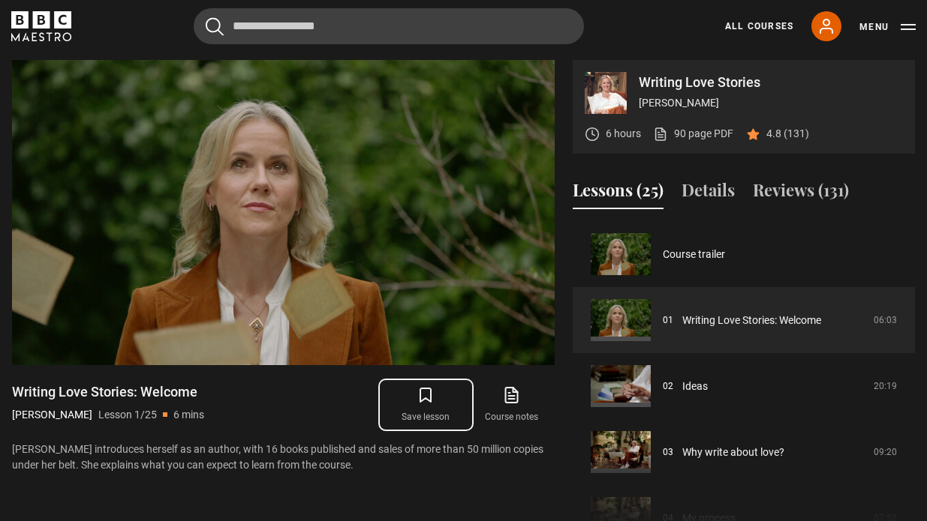
click at [424, 405] on button "Save lesson" at bounding box center [426, 405] width 86 height 44
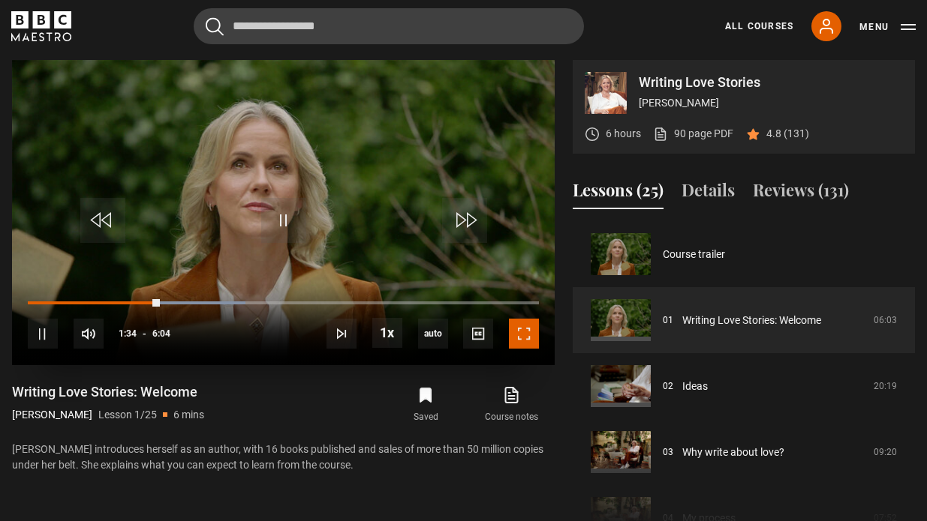
click at [521, 332] on span "Video Player" at bounding box center [524, 334] width 30 height 30
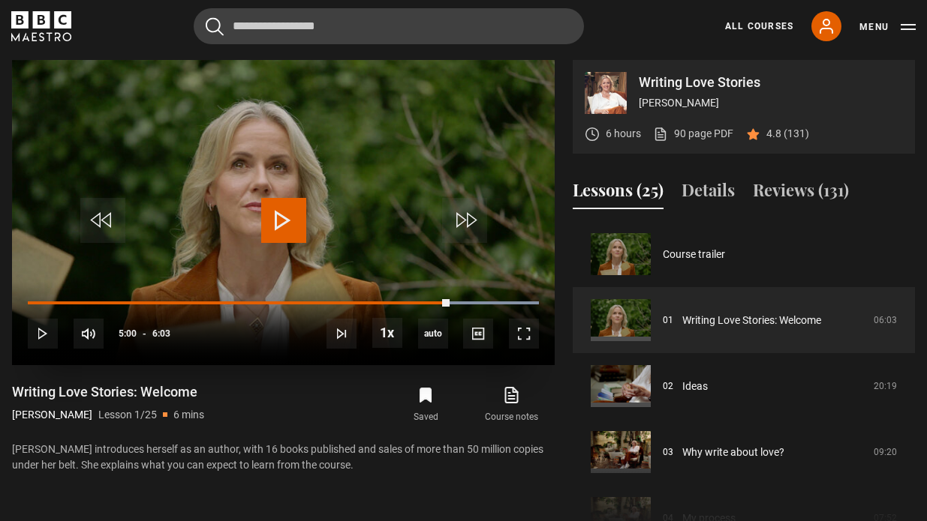
click at [289, 218] on span "Video Player" at bounding box center [283, 220] width 45 height 45
click at [526, 333] on span "Video Player" at bounding box center [524, 334] width 30 height 30
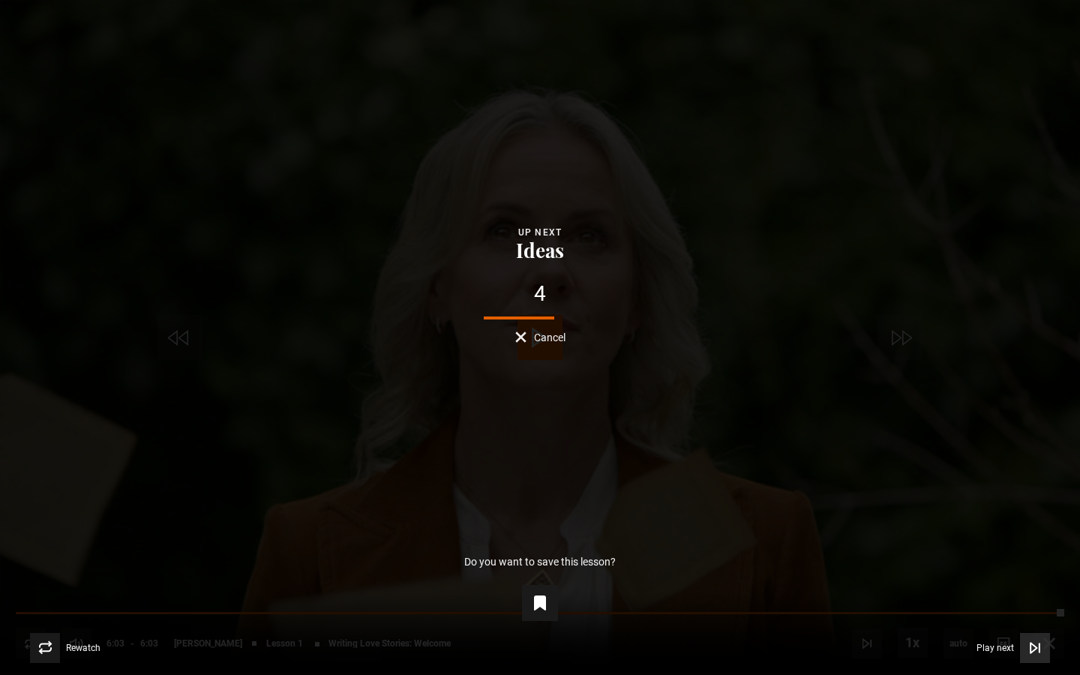
click at [926, 521] on span "Video Player" at bounding box center [1035, 648] width 30 height 30
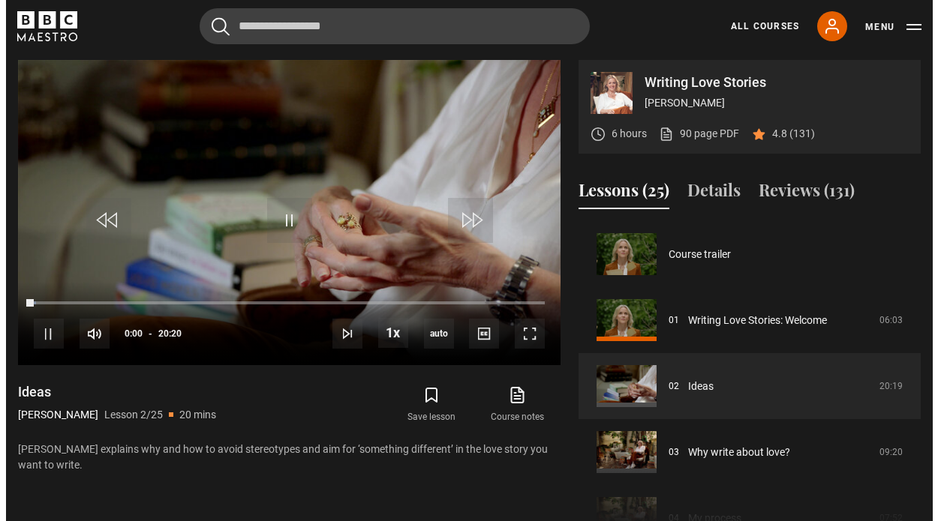
scroll to position [66, 0]
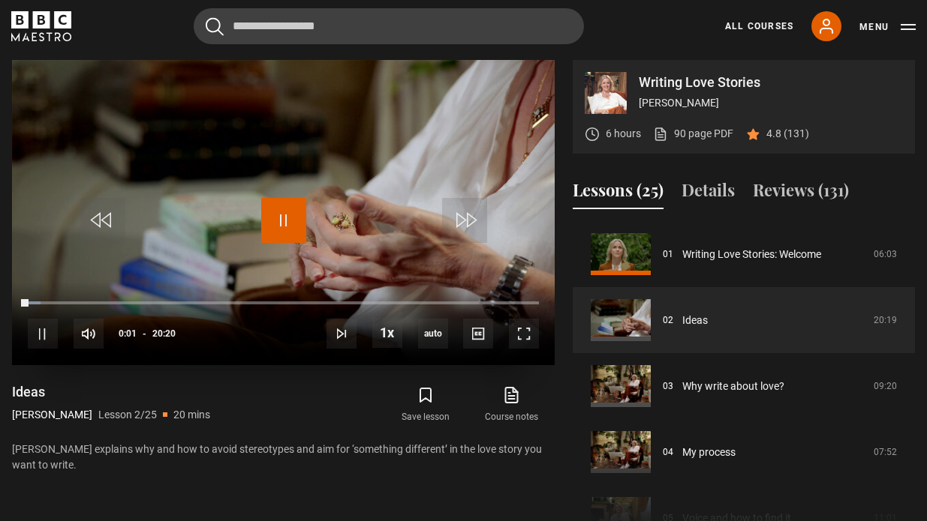
click at [270, 216] on span "Video Player" at bounding box center [283, 220] width 45 height 45
click at [278, 200] on span "Video Player" at bounding box center [283, 220] width 45 height 45
click at [530, 335] on span "Video Player" at bounding box center [524, 334] width 30 height 30
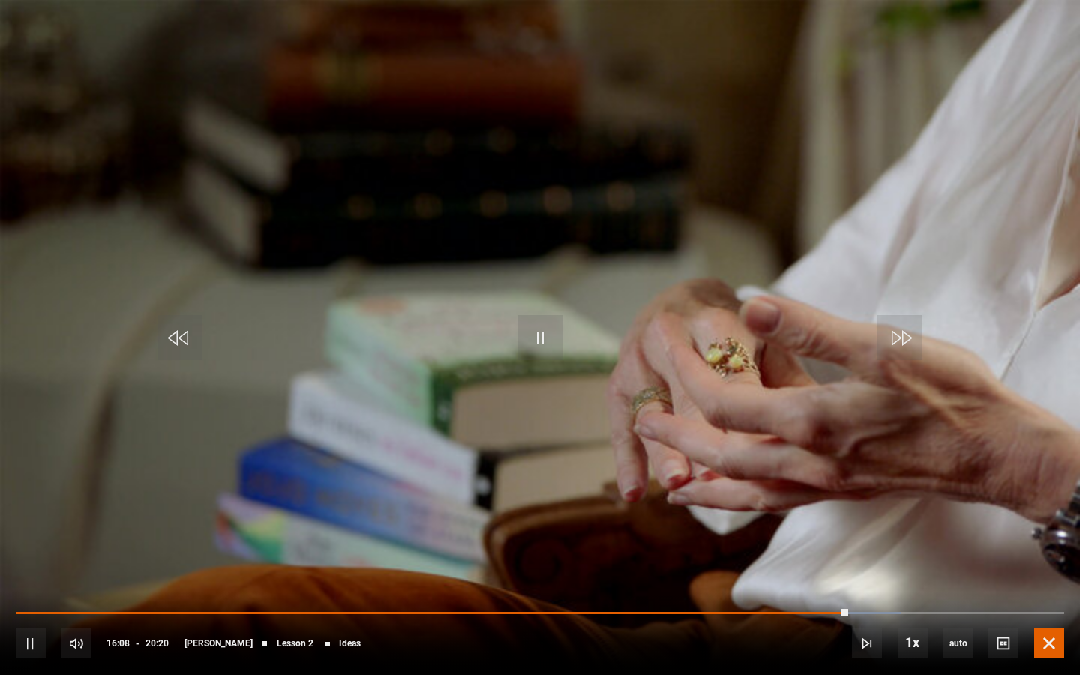
click at [926, 521] on span "Video Player" at bounding box center [1050, 644] width 30 height 30
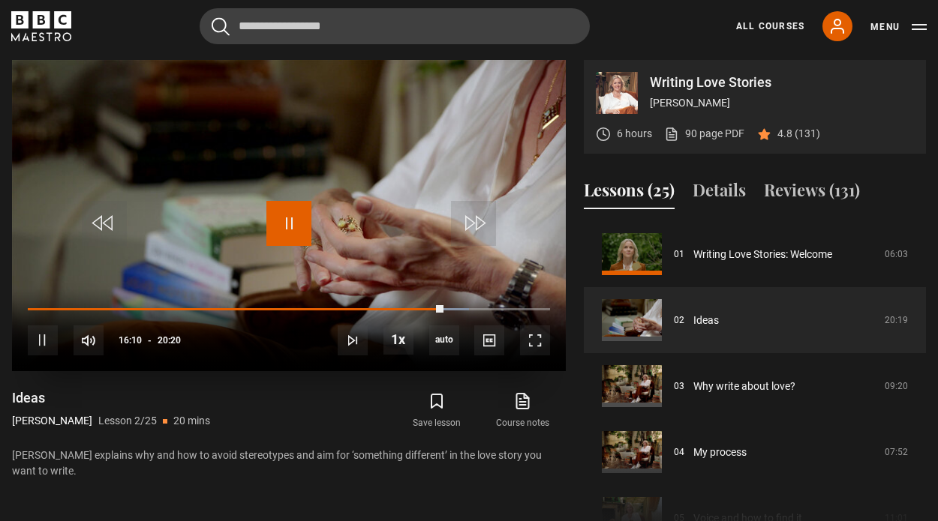
click at [288, 225] on span "Video Player" at bounding box center [288, 223] width 45 height 45
click at [278, 223] on span "Video Player" at bounding box center [288, 223] width 45 height 45
click at [848, 194] on button "Reviews (131)" at bounding box center [812, 194] width 96 height 32
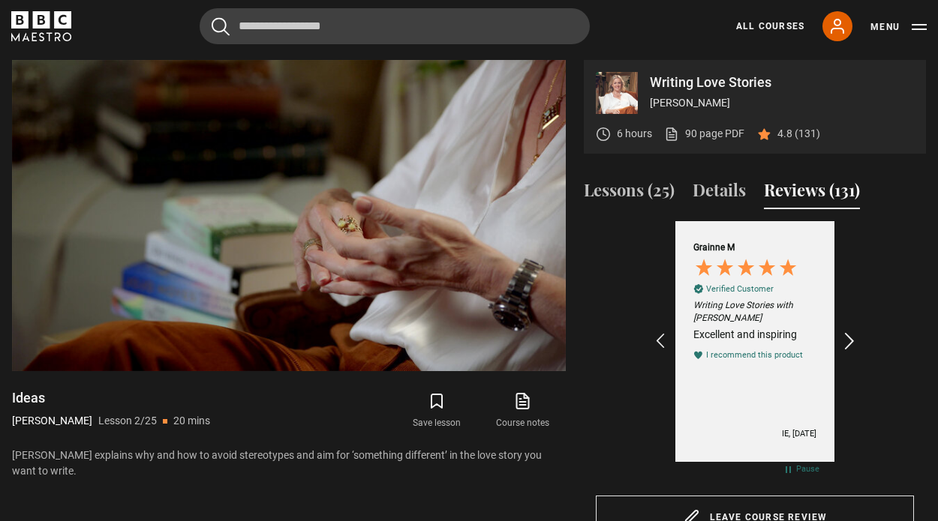
click at [850, 349] on icon "REVIEWS.io Carousel Scroll Right" at bounding box center [849, 342] width 21 height 21
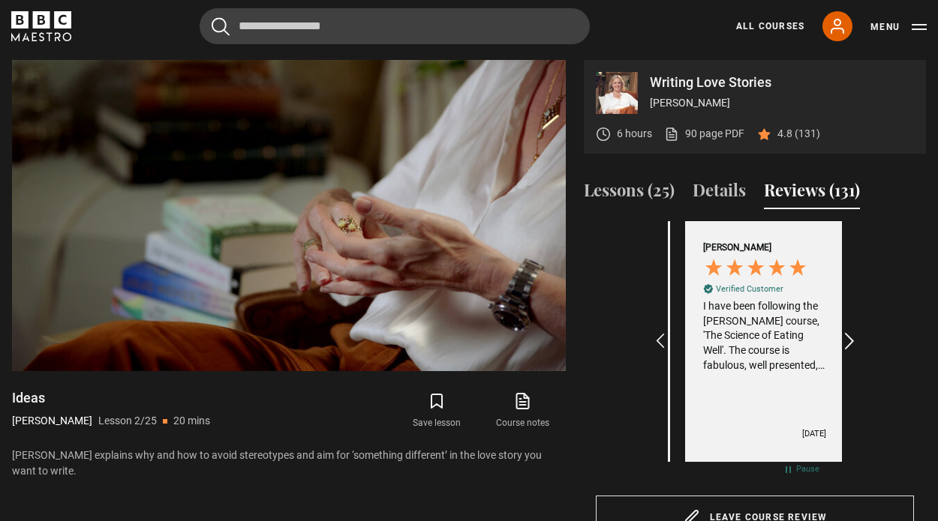
scroll to position [0, 174]
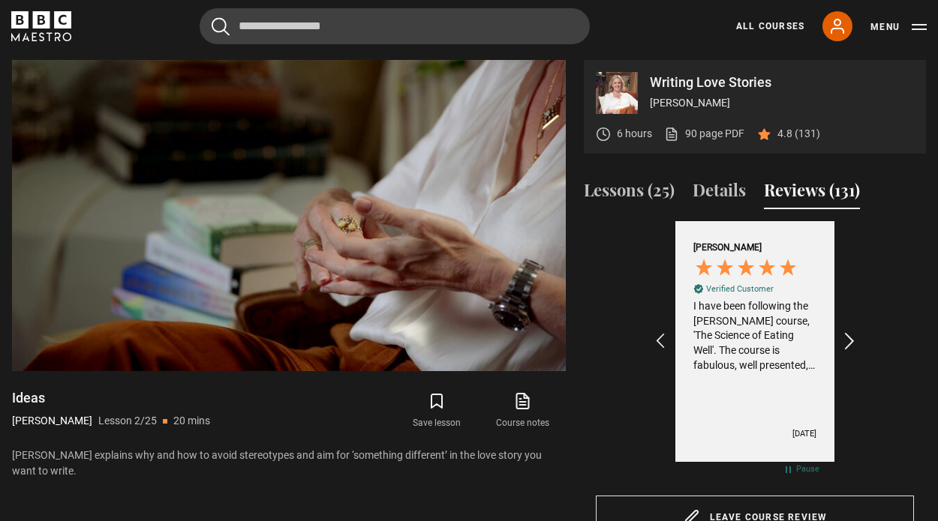
click at [850, 349] on icon "REVIEWS.io Carousel Scroll Right" at bounding box center [849, 342] width 21 height 21
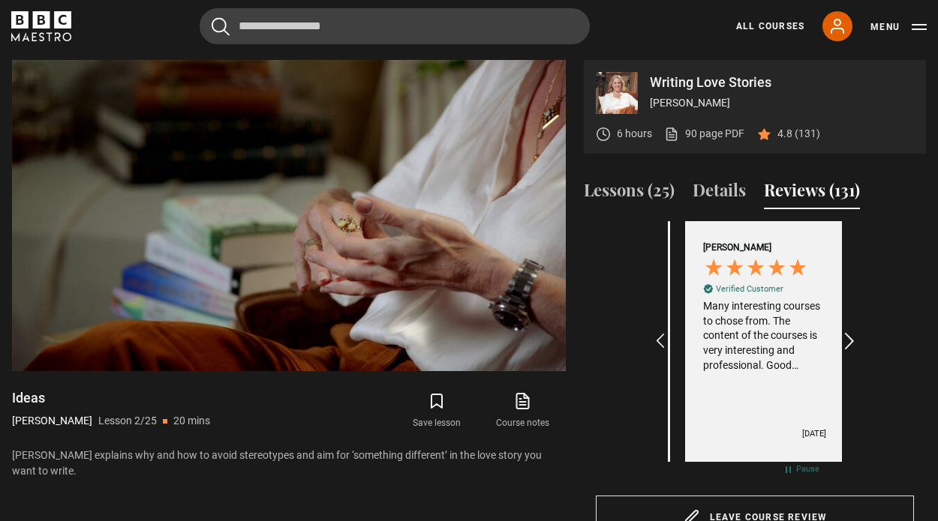
scroll to position [0, 348]
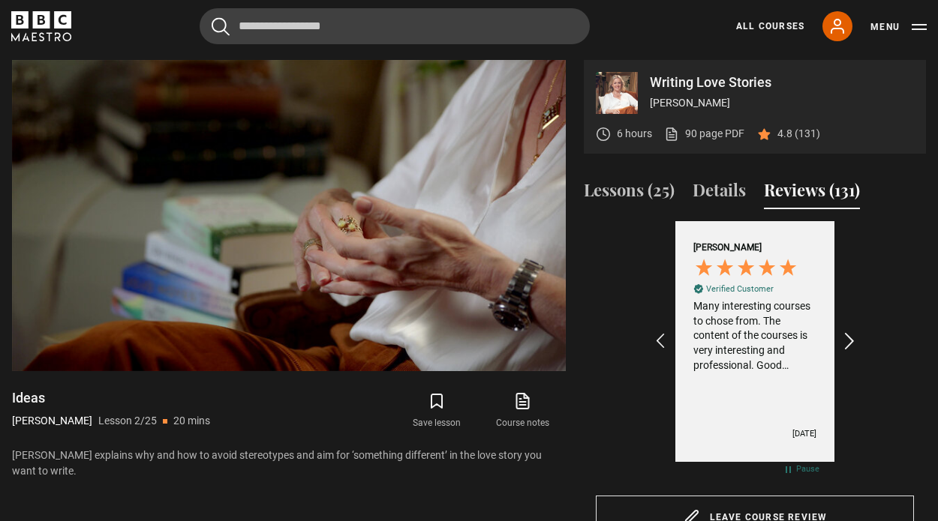
click at [850, 349] on icon "REVIEWS.io Carousel Scroll Right" at bounding box center [849, 342] width 21 height 21
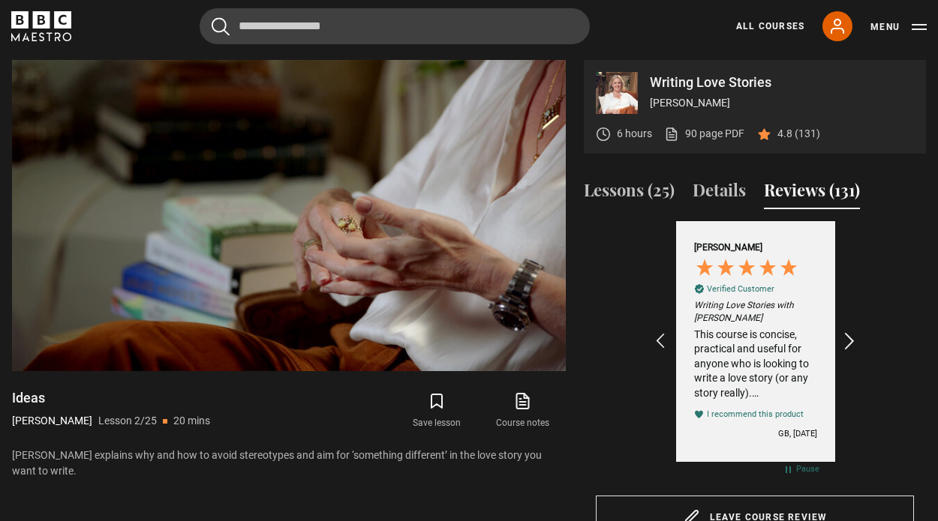
scroll to position [0, 522]
click at [850, 349] on icon "REVIEWS.io Carousel Scroll Right" at bounding box center [849, 342] width 21 height 21
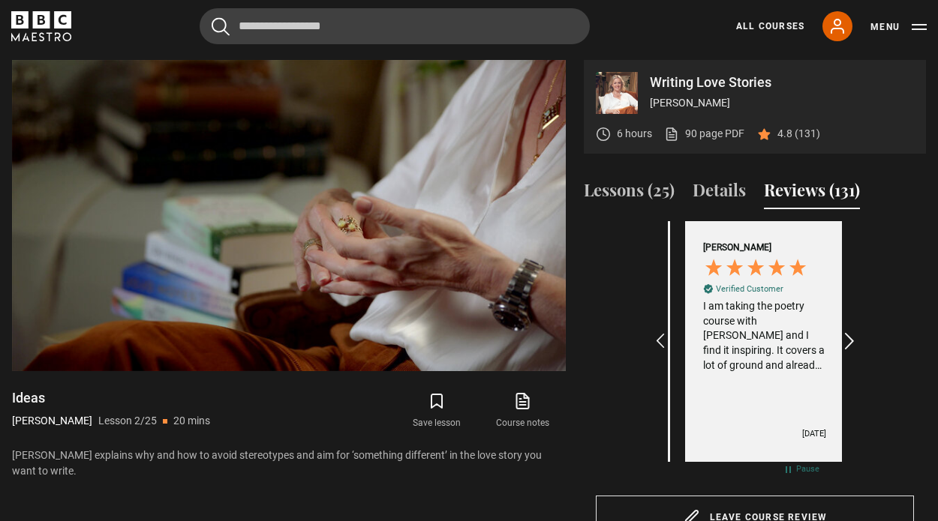
scroll to position [0, 696]
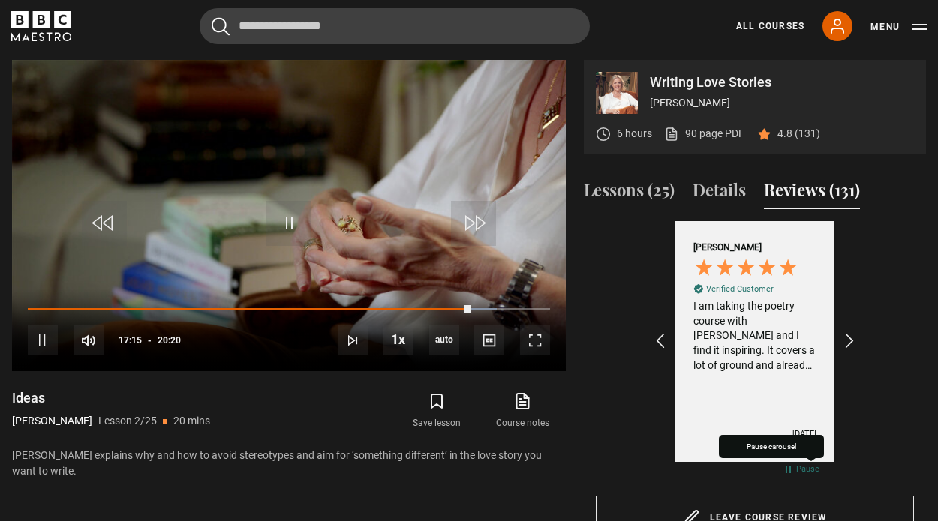
click at [798, 465] on div "Pause" at bounding box center [807, 469] width 23 height 11
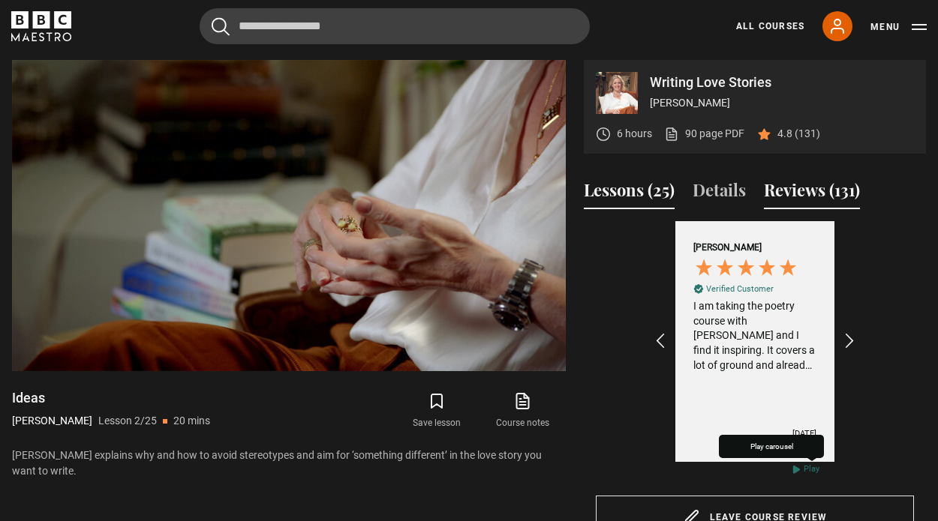
click at [611, 181] on button "Lessons (25)" at bounding box center [629, 194] width 91 height 32
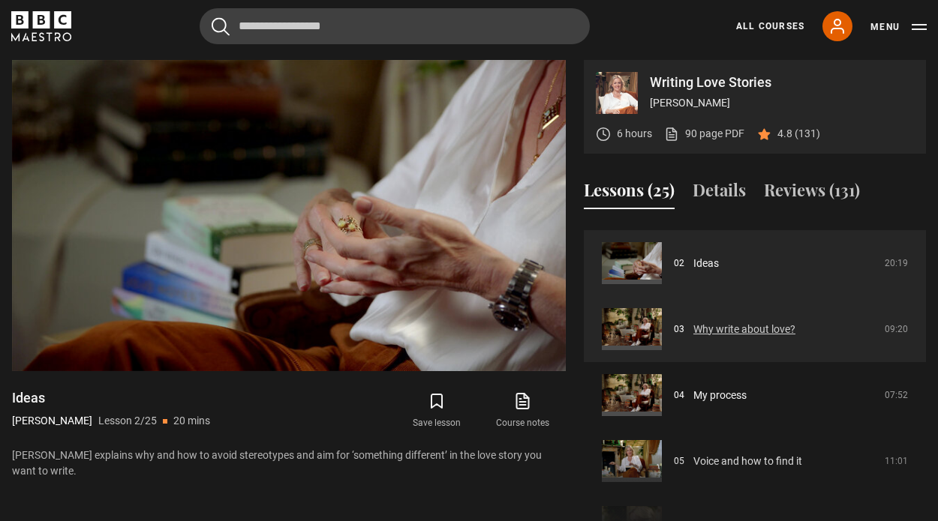
scroll to position [0, 0]
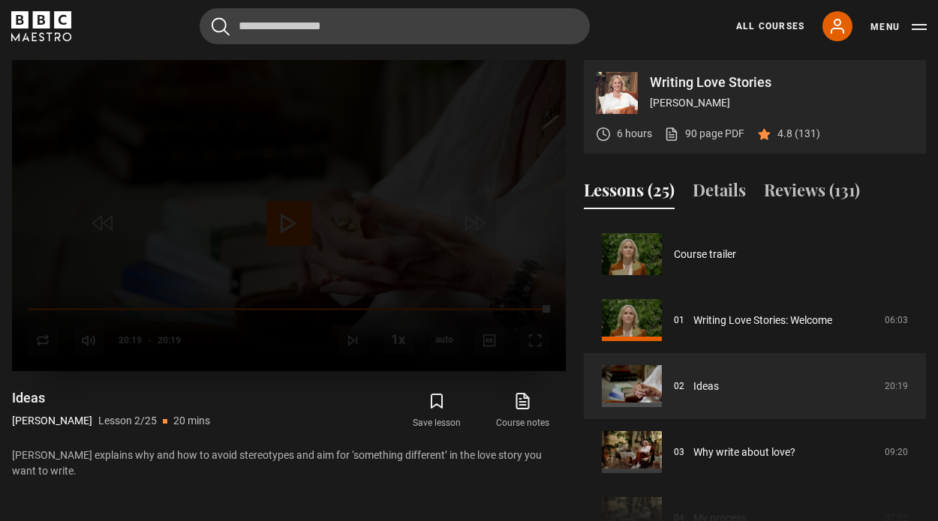
click at [302, 233] on div "Lesson Completed Up next Why write about love? Cancel Do you want to save this …" at bounding box center [289, 215] width 554 height 311
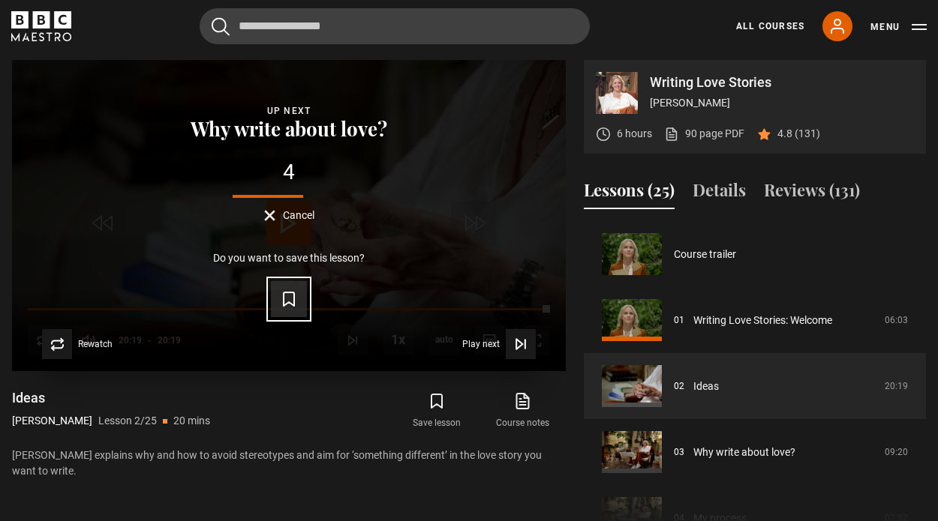
click at [292, 302] on icon "Video Player" at bounding box center [289, 299] width 18 height 18
click at [291, 225] on div "Lesson Completed Up next Why write about love? 3 Cancel Do you want to save thi…" at bounding box center [289, 215] width 554 height 311
click at [290, 215] on span "Cancel" at bounding box center [299, 215] width 32 height 11
